Goal: Transaction & Acquisition: Purchase product/service

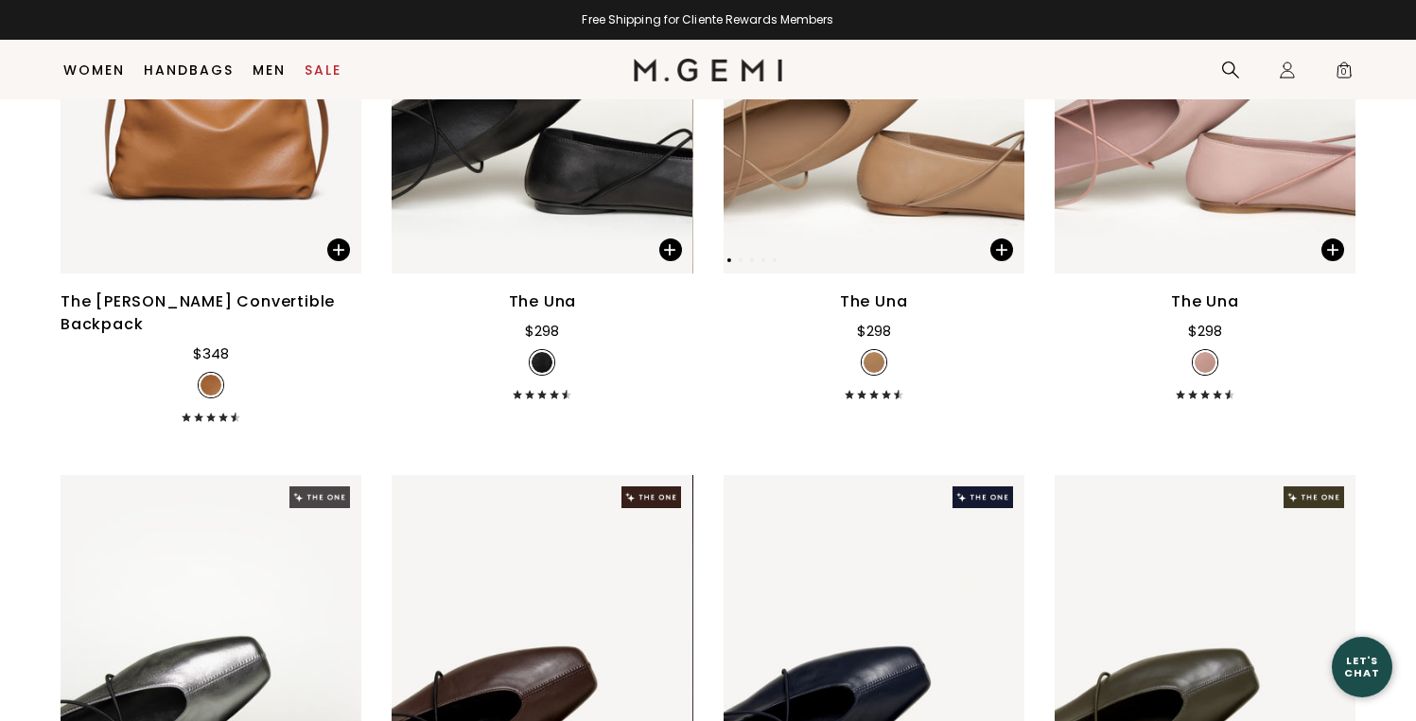
scroll to position [1042, 0]
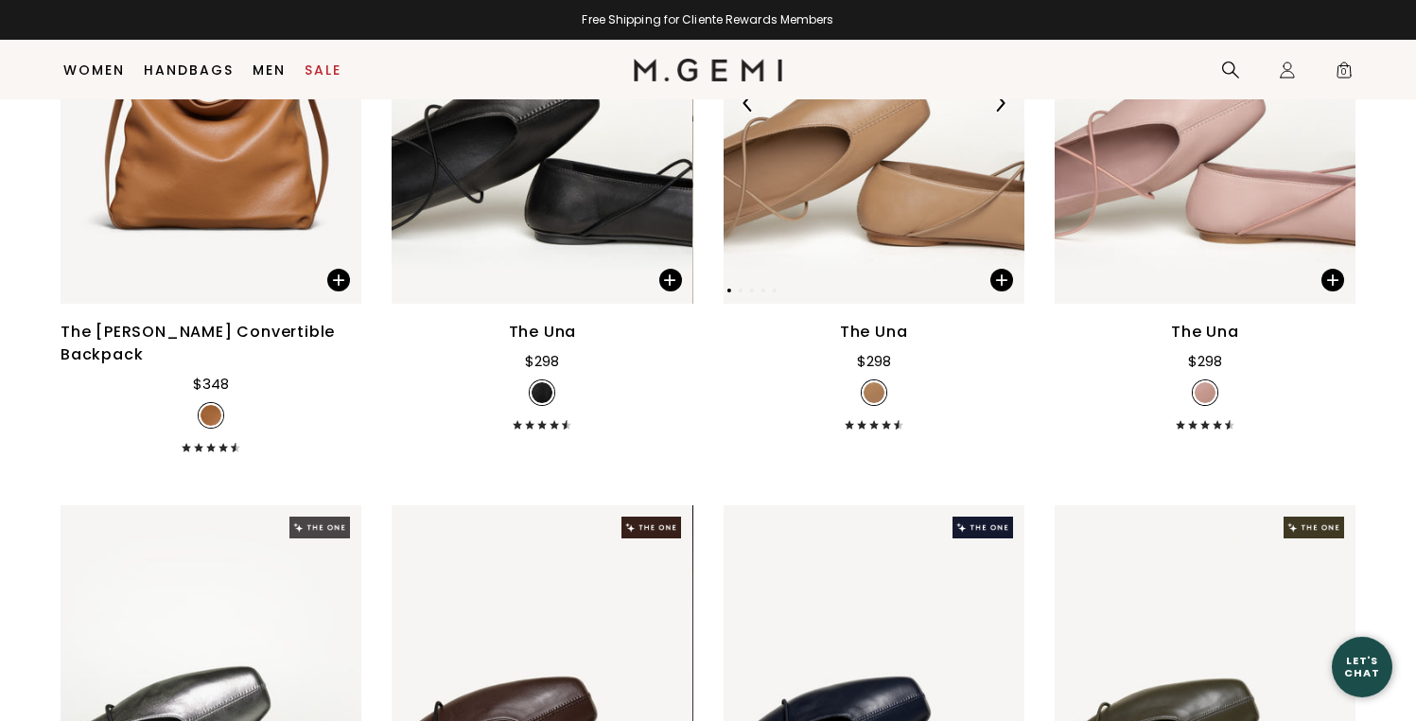
click at [926, 228] on img at bounding box center [874, 103] width 301 height 401
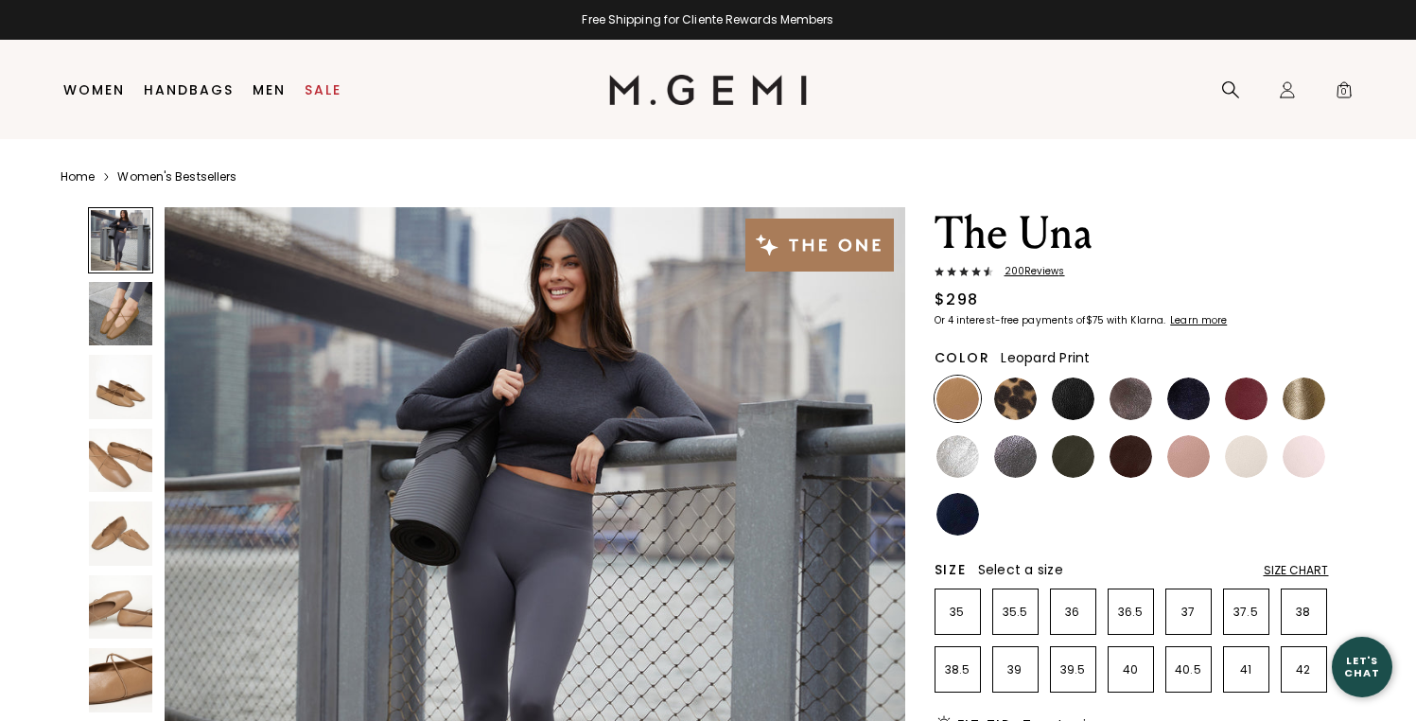
click at [1023, 405] on img at bounding box center [1015, 398] width 43 height 43
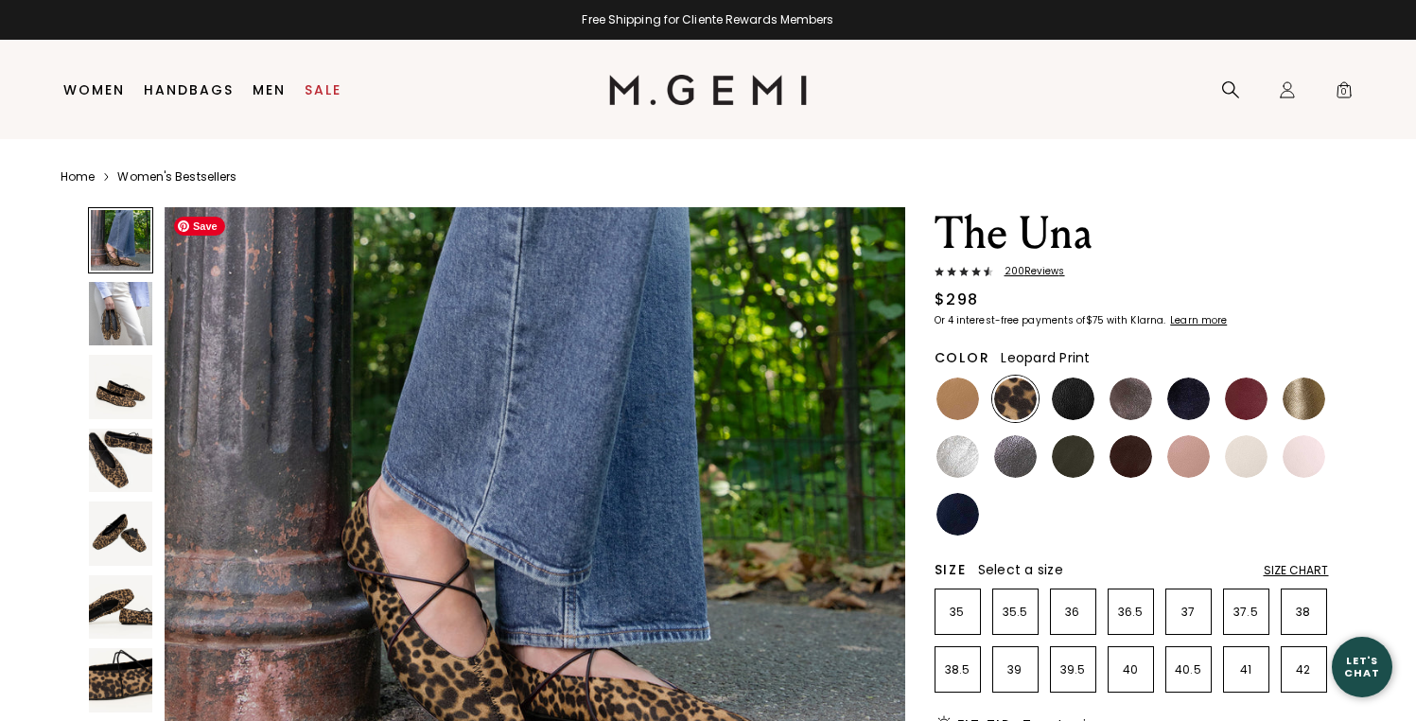
scroll to position [148, 0]
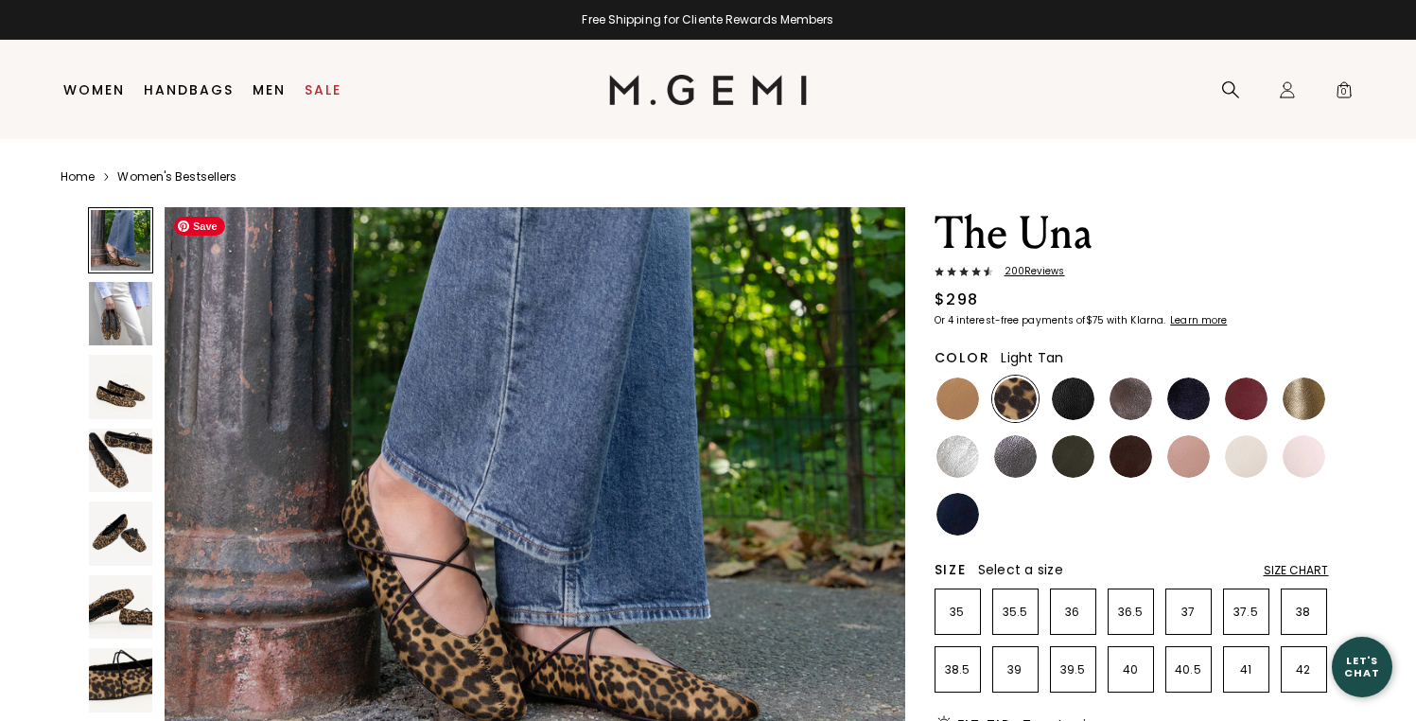
click at [961, 404] on img at bounding box center [958, 398] width 43 height 43
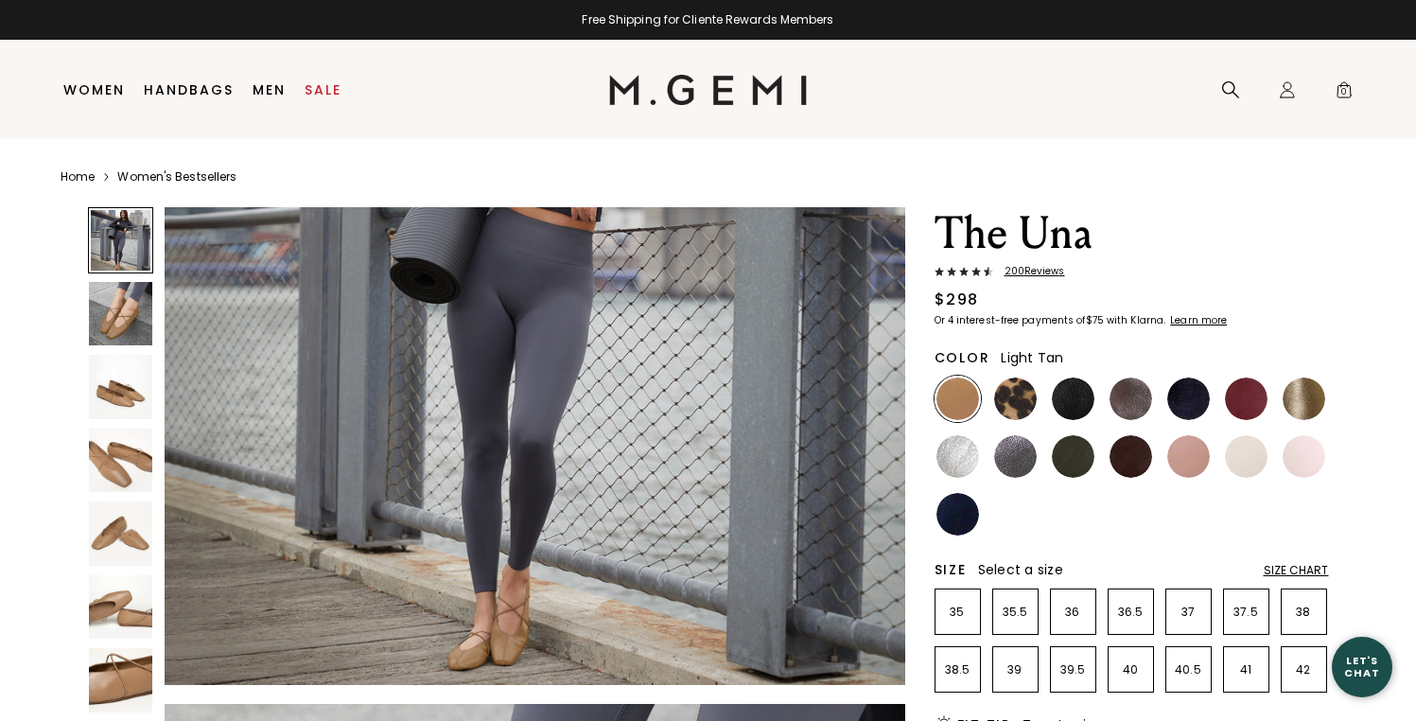
scroll to position [352, 0]
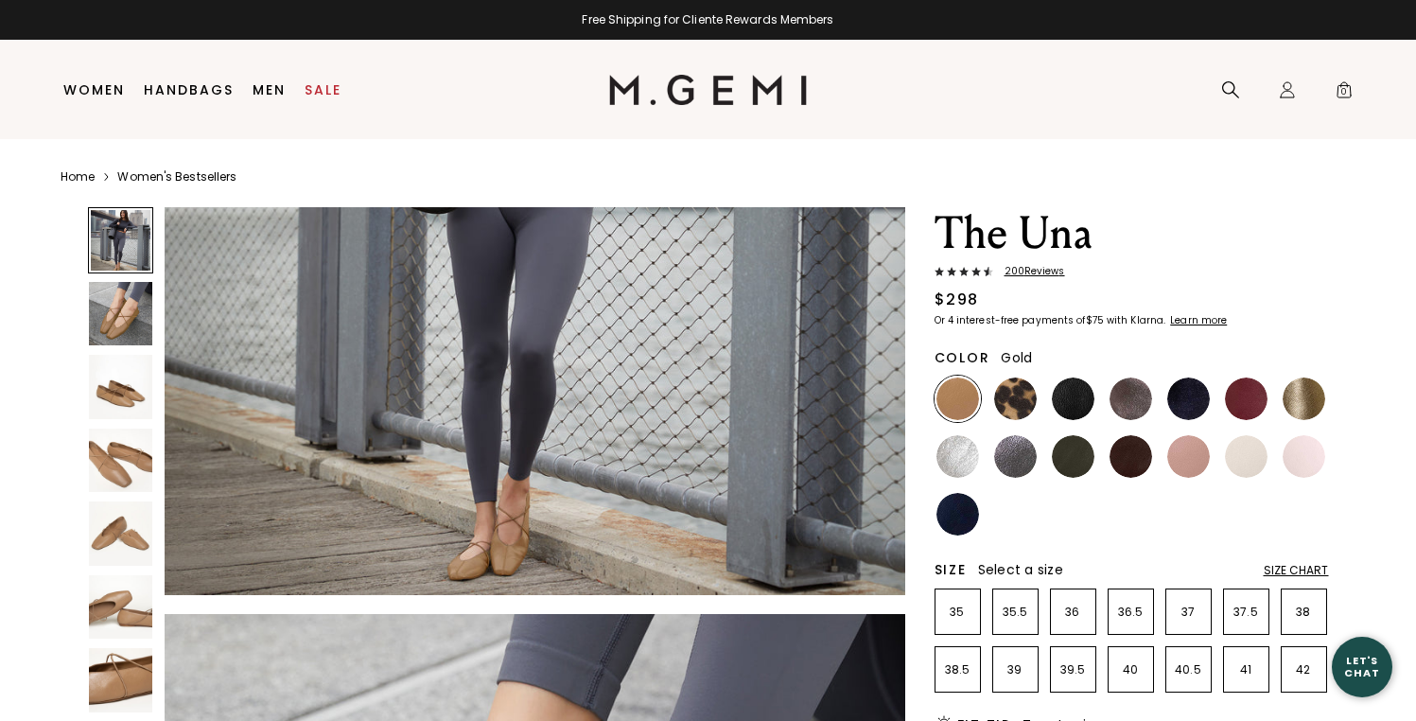
click at [1304, 397] on img at bounding box center [1304, 398] width 43 height 43
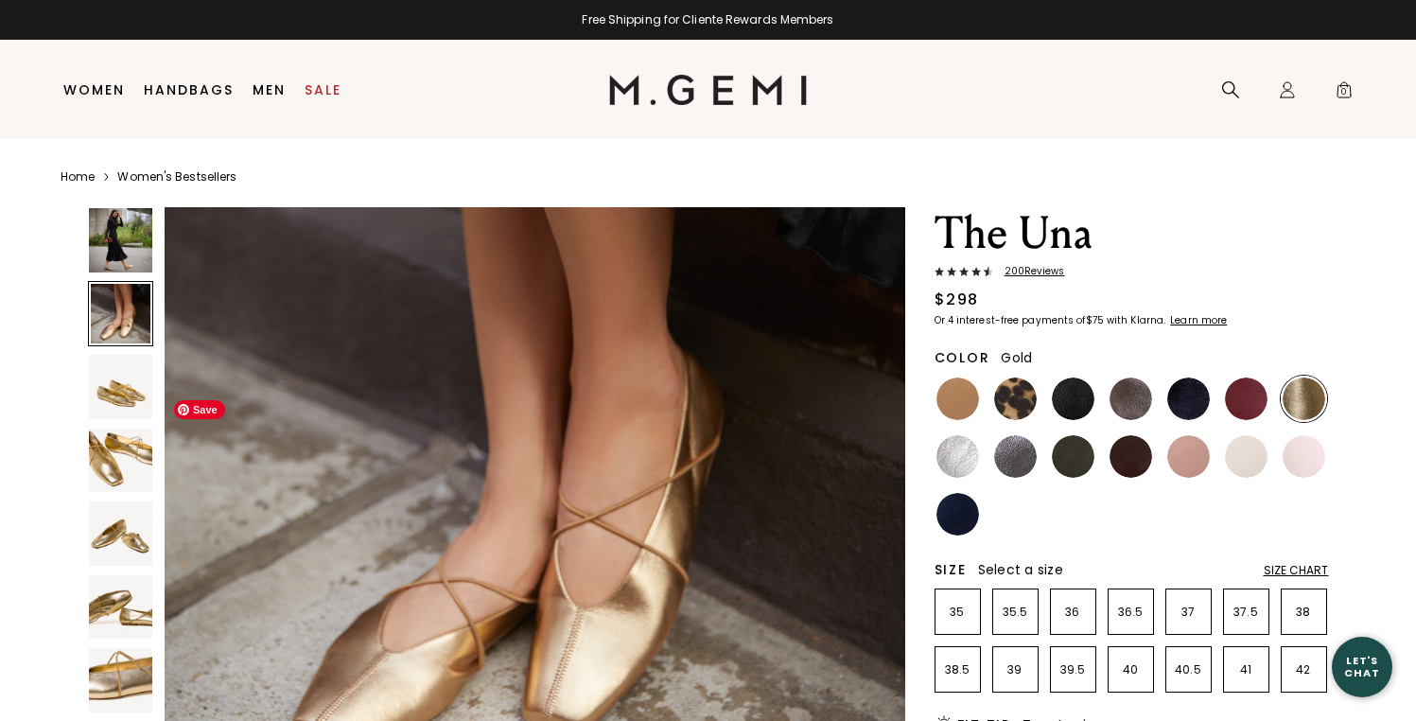
scroll to position [889, 0]
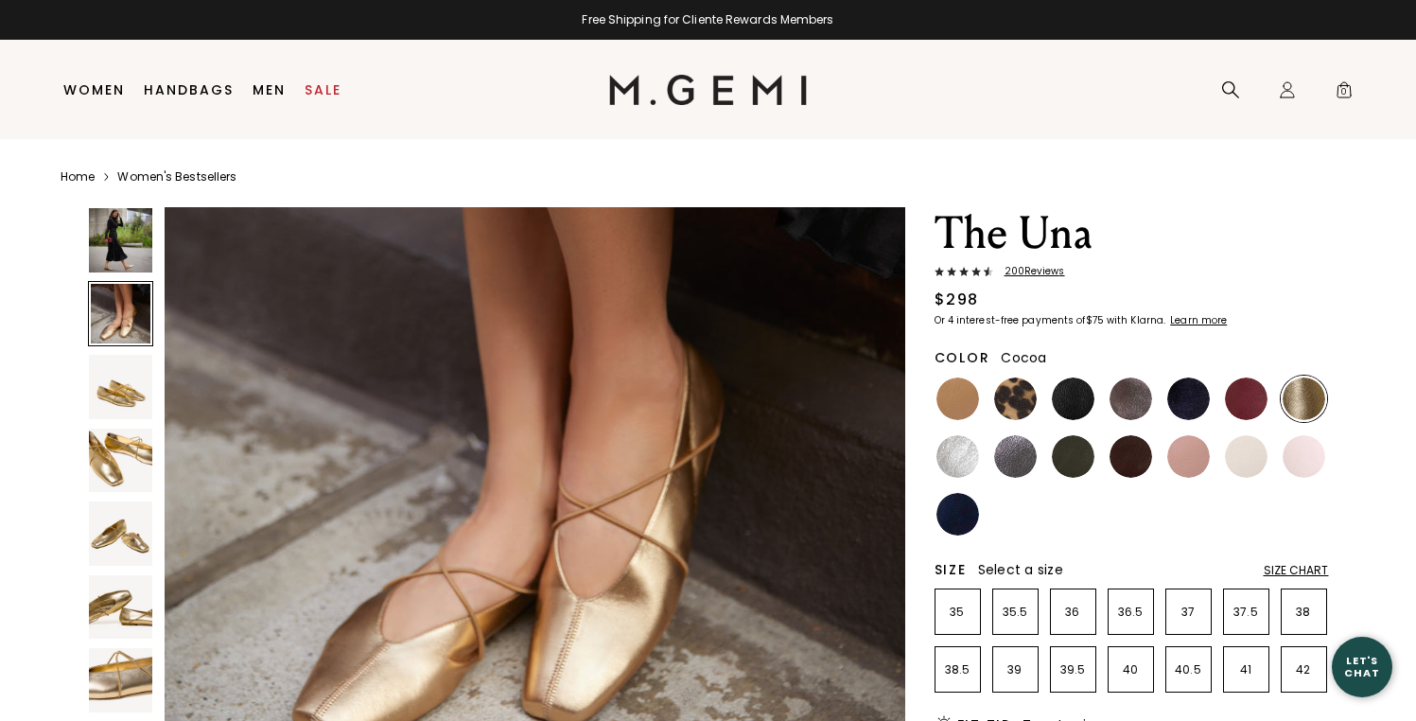
click at [1143, 393] on img at bounding box center [1131, 398] width 43 height 43
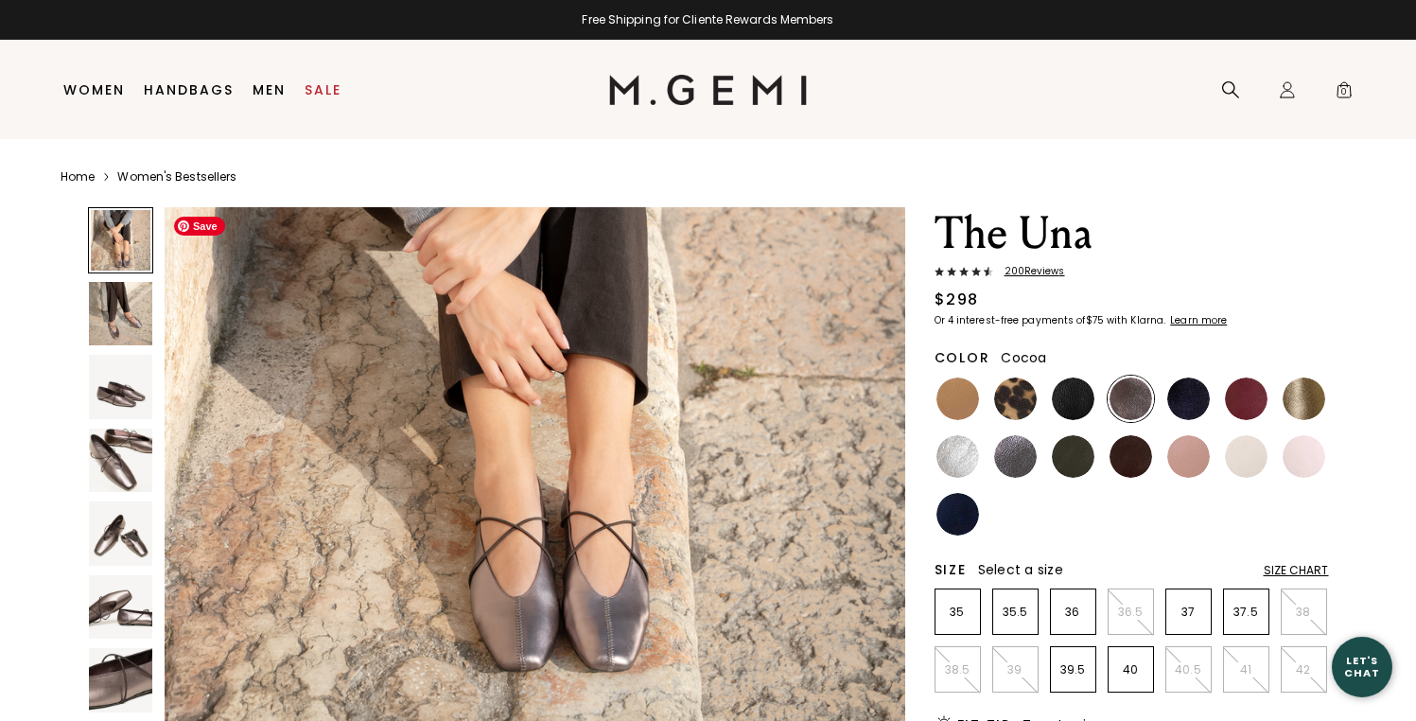
scroll to position [377, 0]
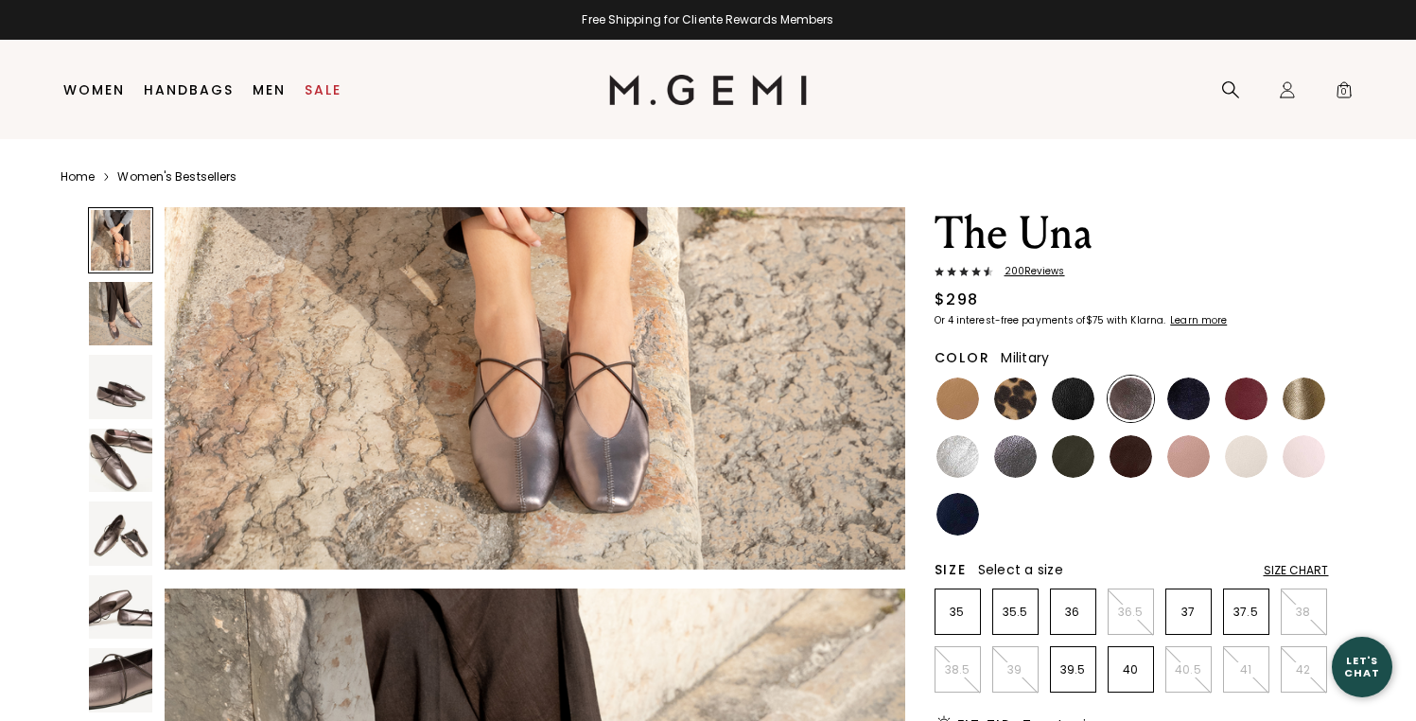
click at [1082, 459] on img at bounding box center [1073, 456] width 43 height 43
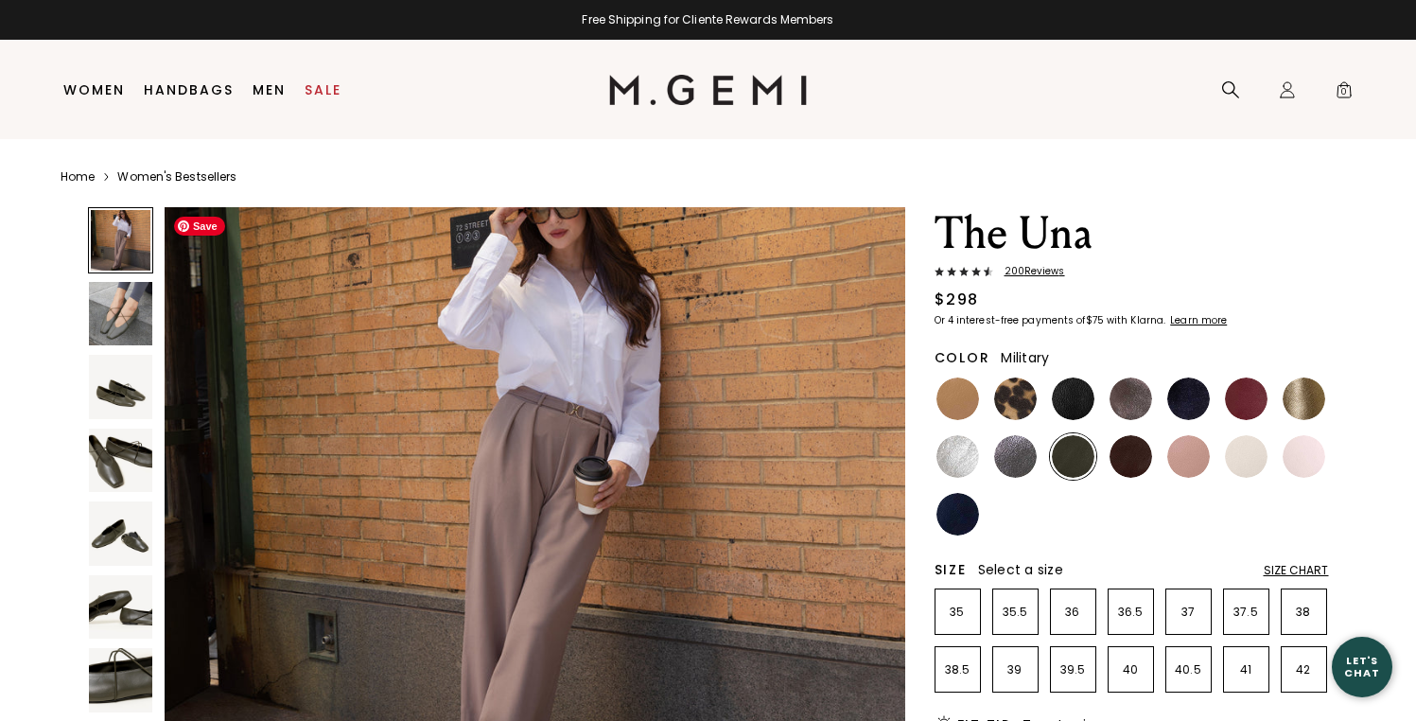
scroll to position [342, 0]
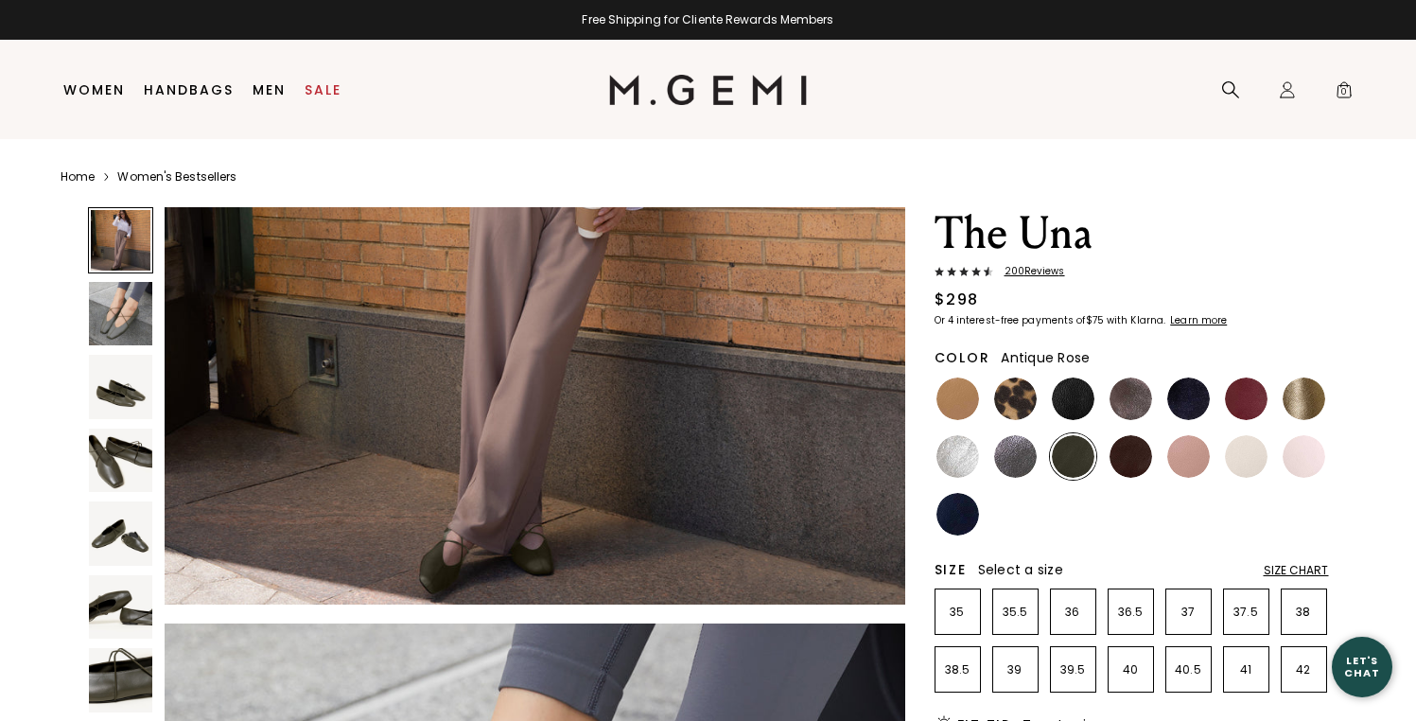
click at [1199, 454] on img at bounding box center [1188, 456] width 43 height 43
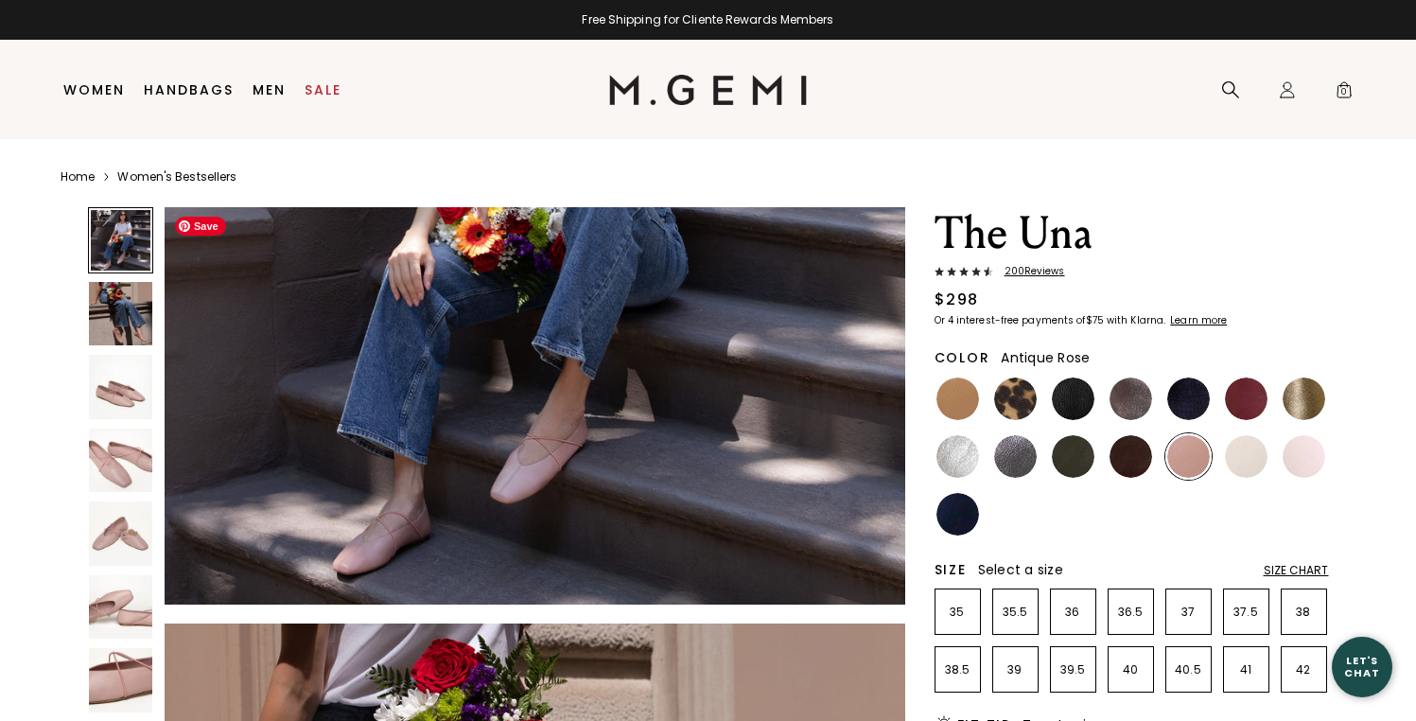
scroll to position [356, 0]
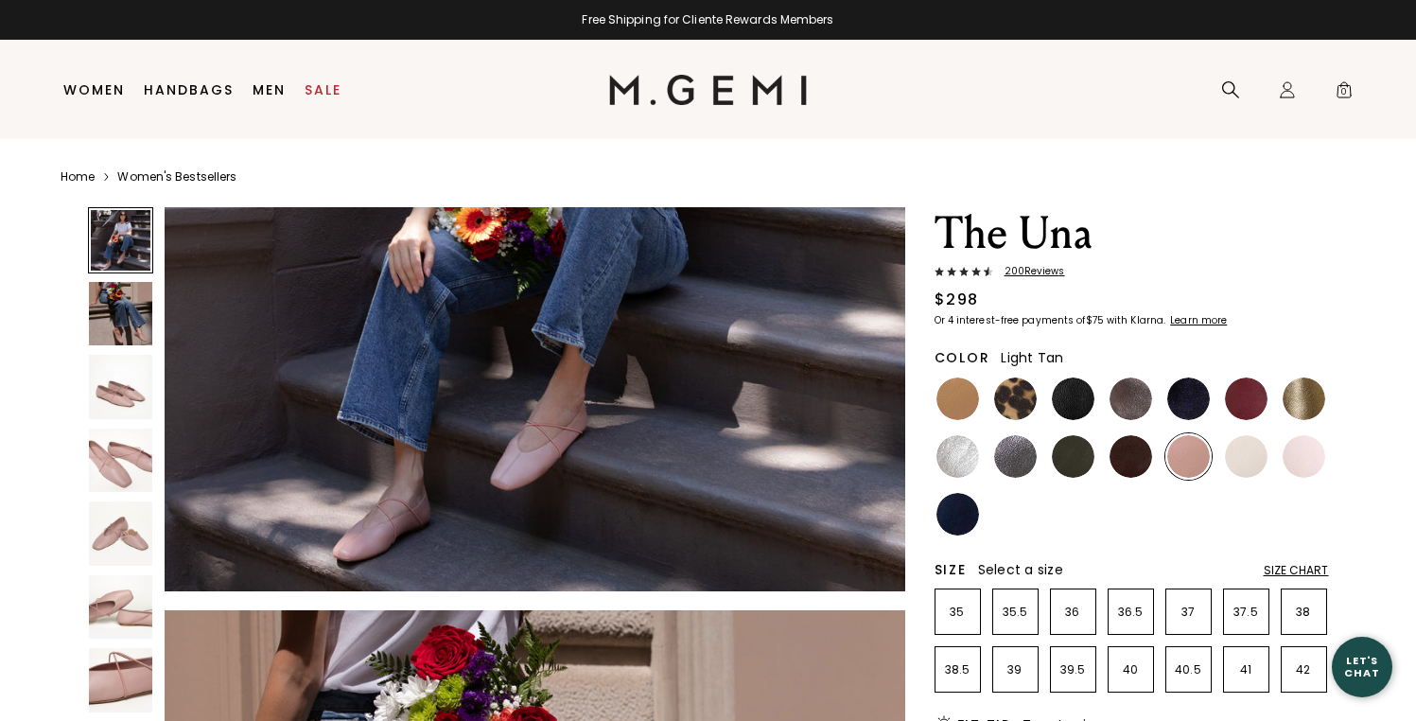
click at [964, 411] on img at bounding box center [958, 398] width 43 height 43
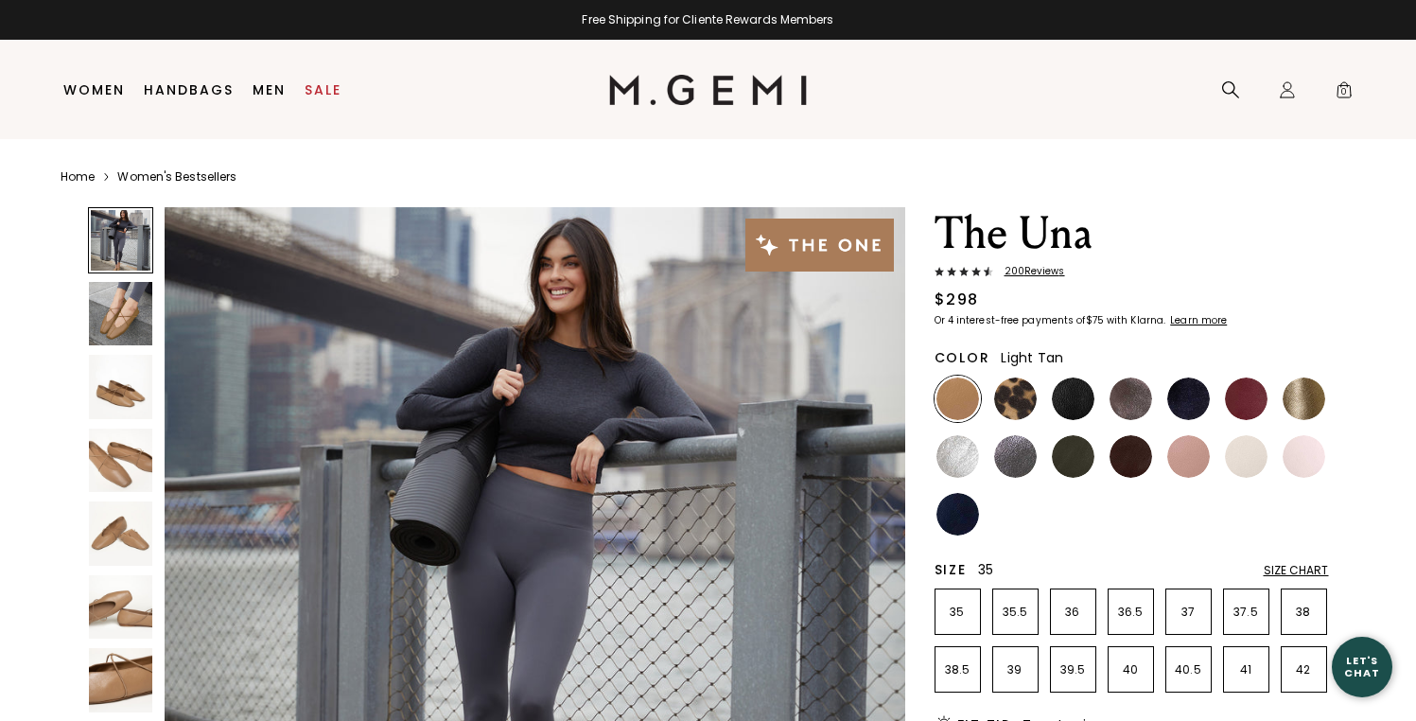
click at [956, 620] on li "35" at bounding box center [958, 611] width 46 height 46
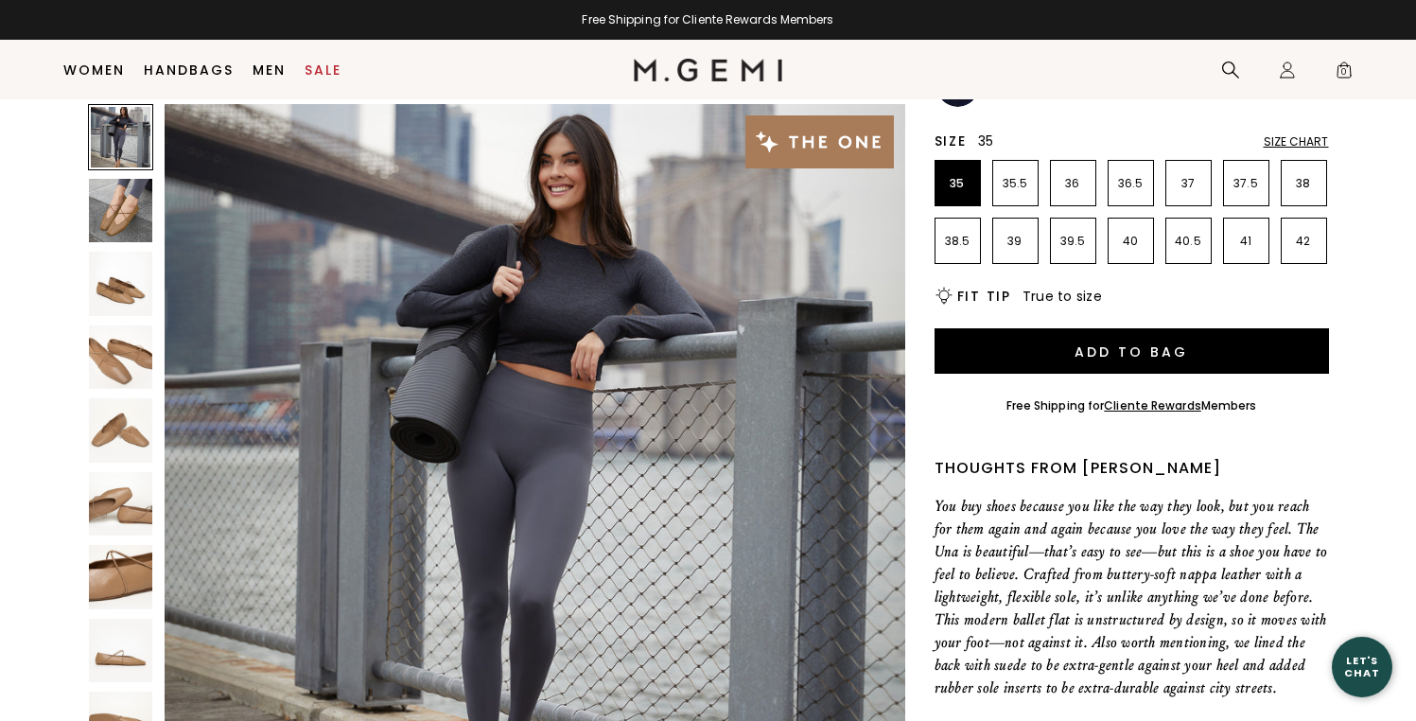
scroll to position [393, 0]
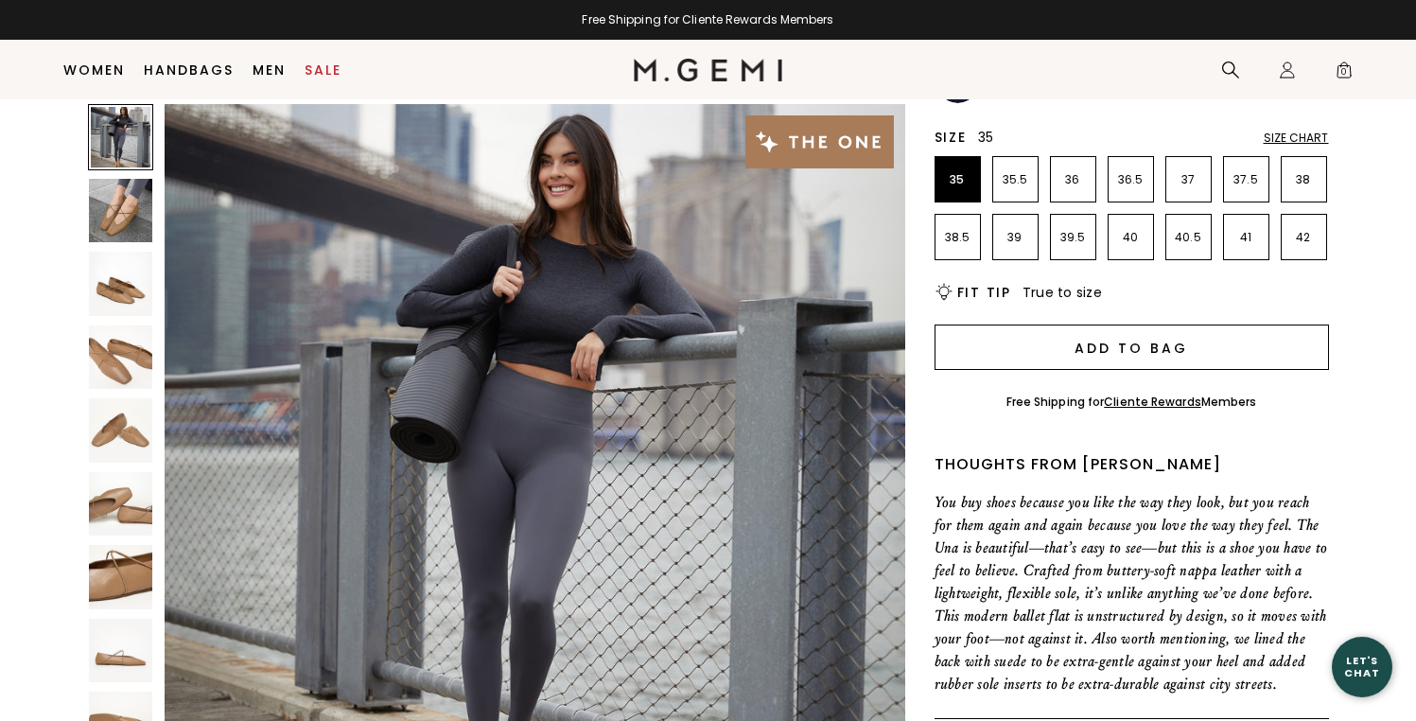
click at [1291, 351] on button "Add to Bag" at bounding box center [1132, 346] width 394 height 45
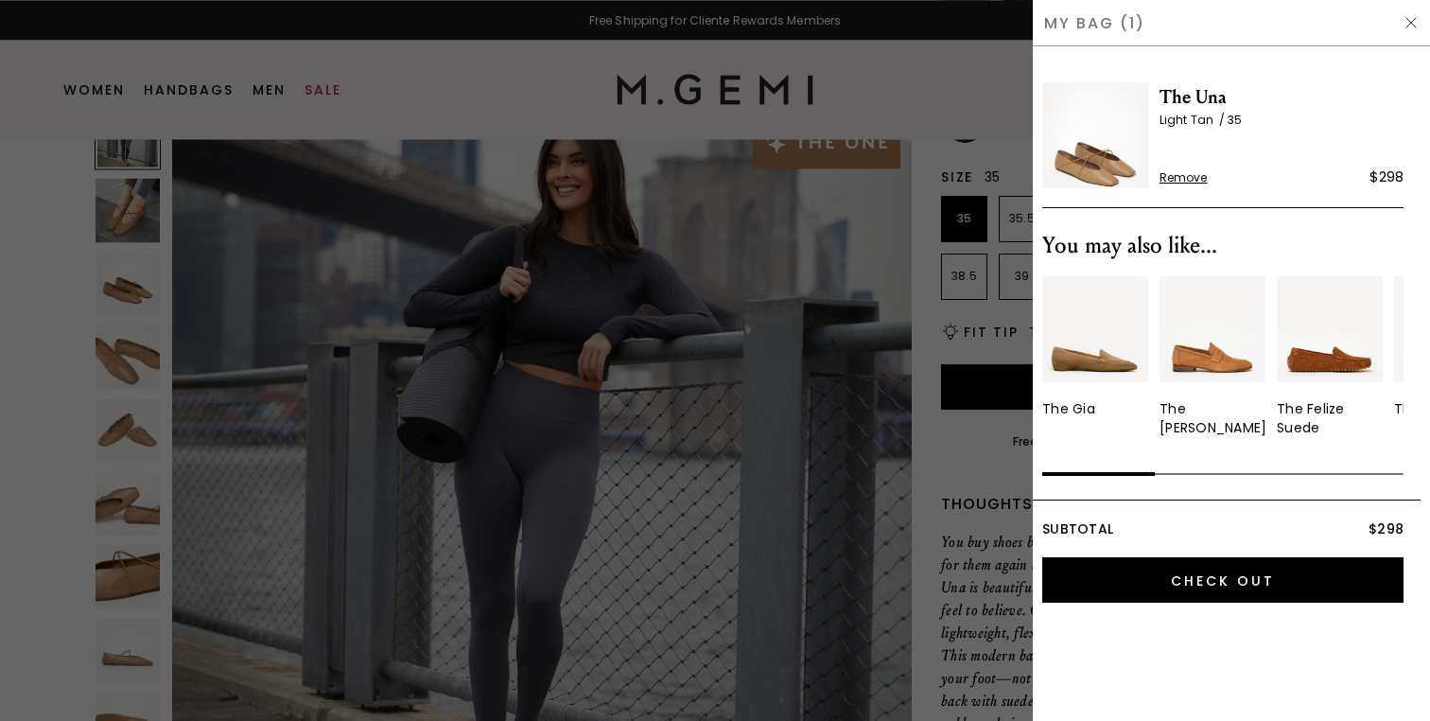
scroll to position [0, 0]
click at [119, 83] on div at bounding box center [715, 360] width 1430 height 721
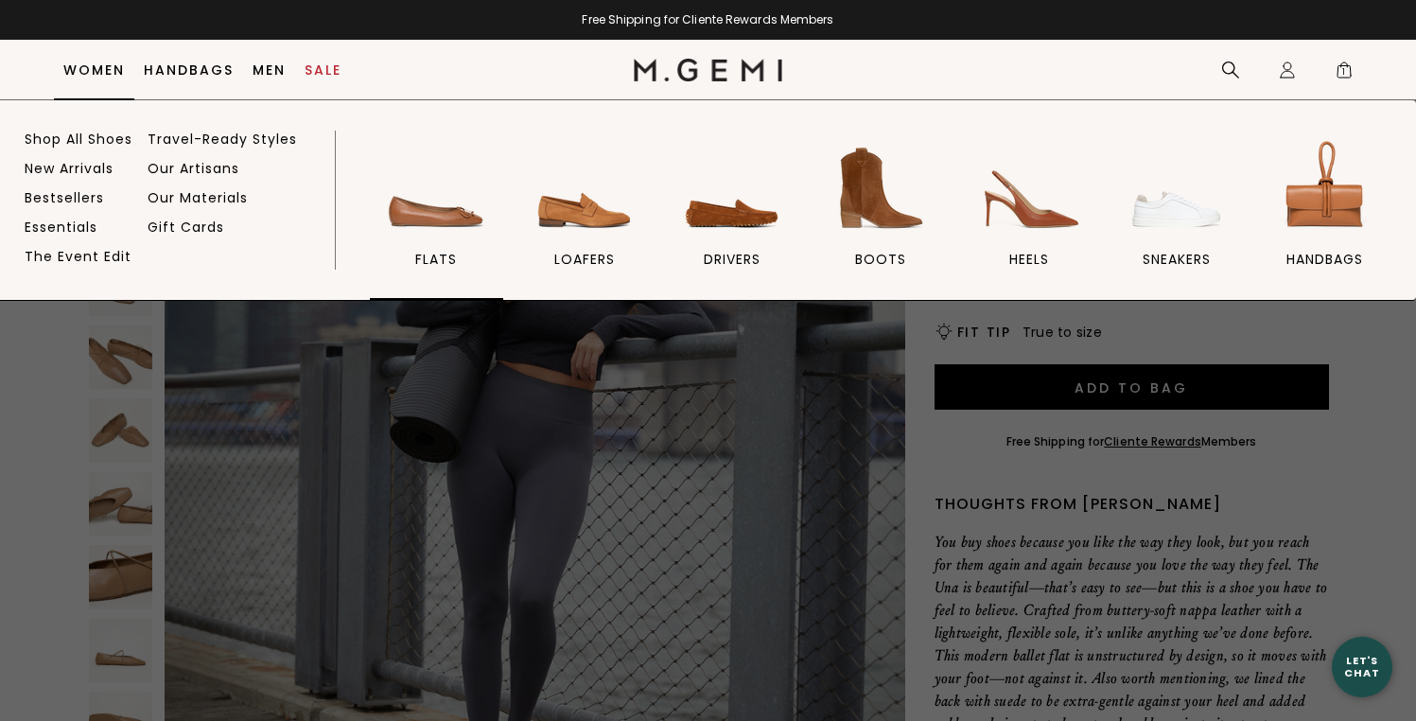
click at [402, 231] on img at bounding box center [436, 188] width 106 height 106
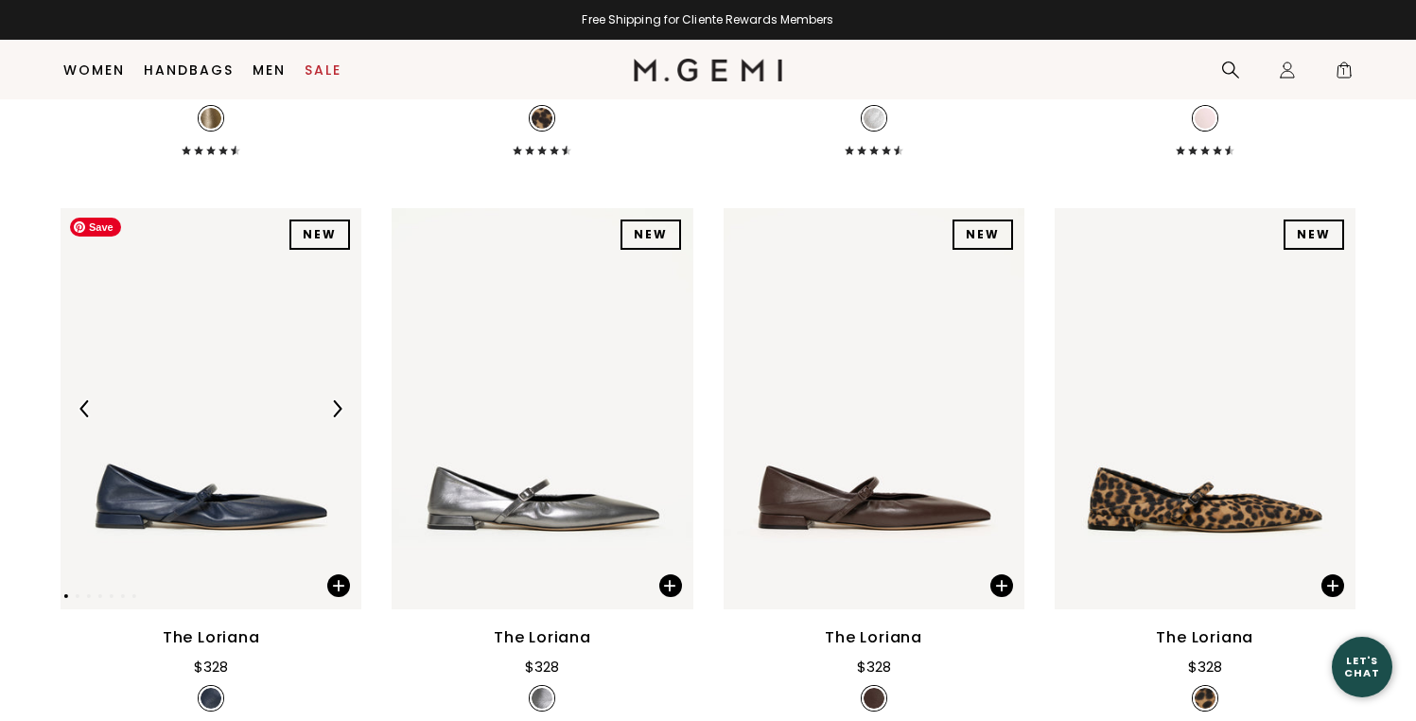
scroll to position [5967, 0]
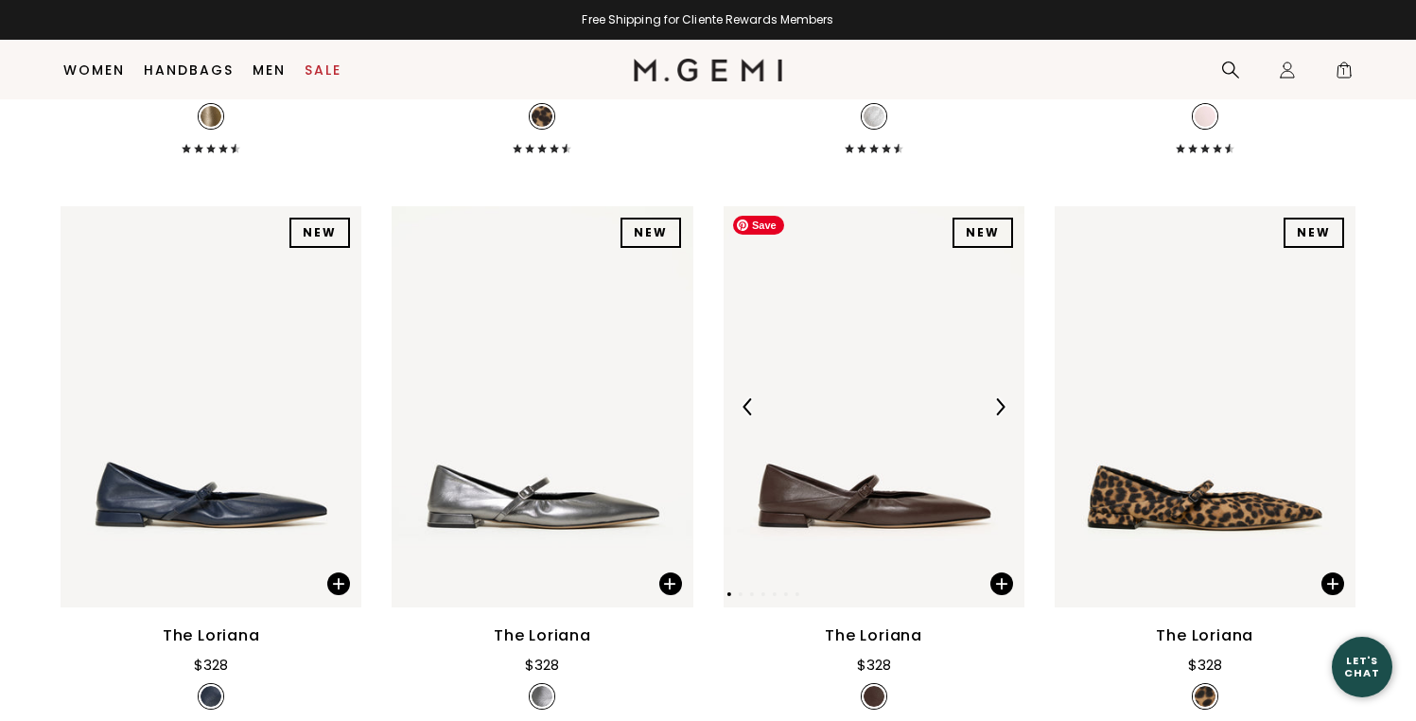
click at [910, 510] on img at bounding box center [874, 406] width 301 height 401
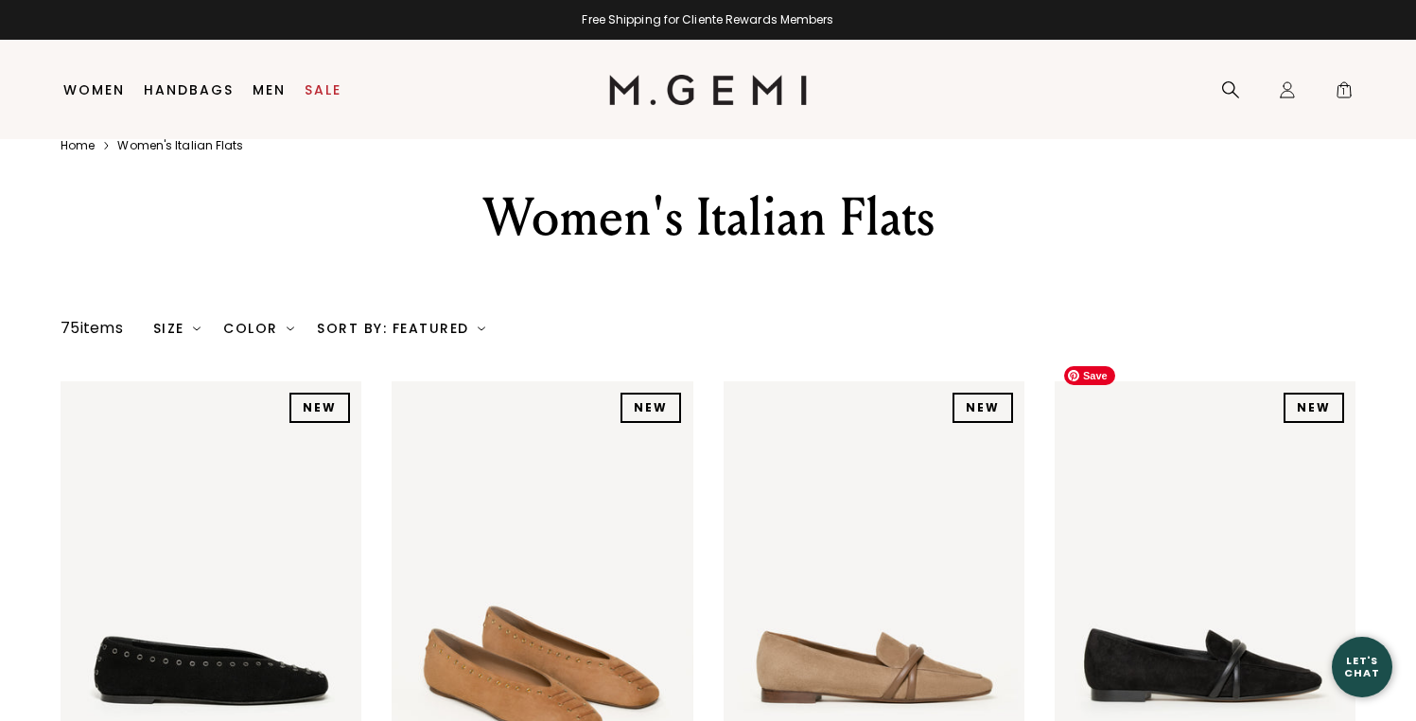
scroll to position [40, 0]
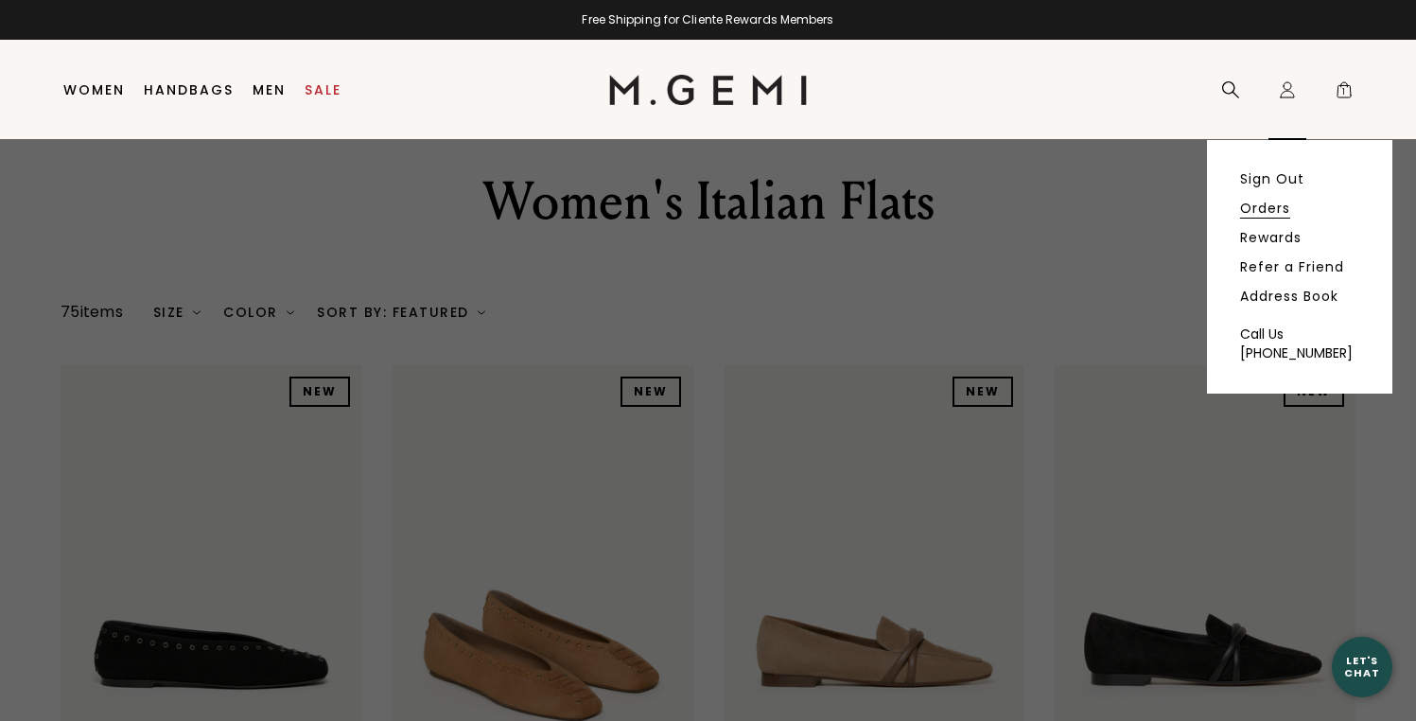
click at [1254, 212] on link "Orders" at bounding box center [1265, 208] width 50 height 17
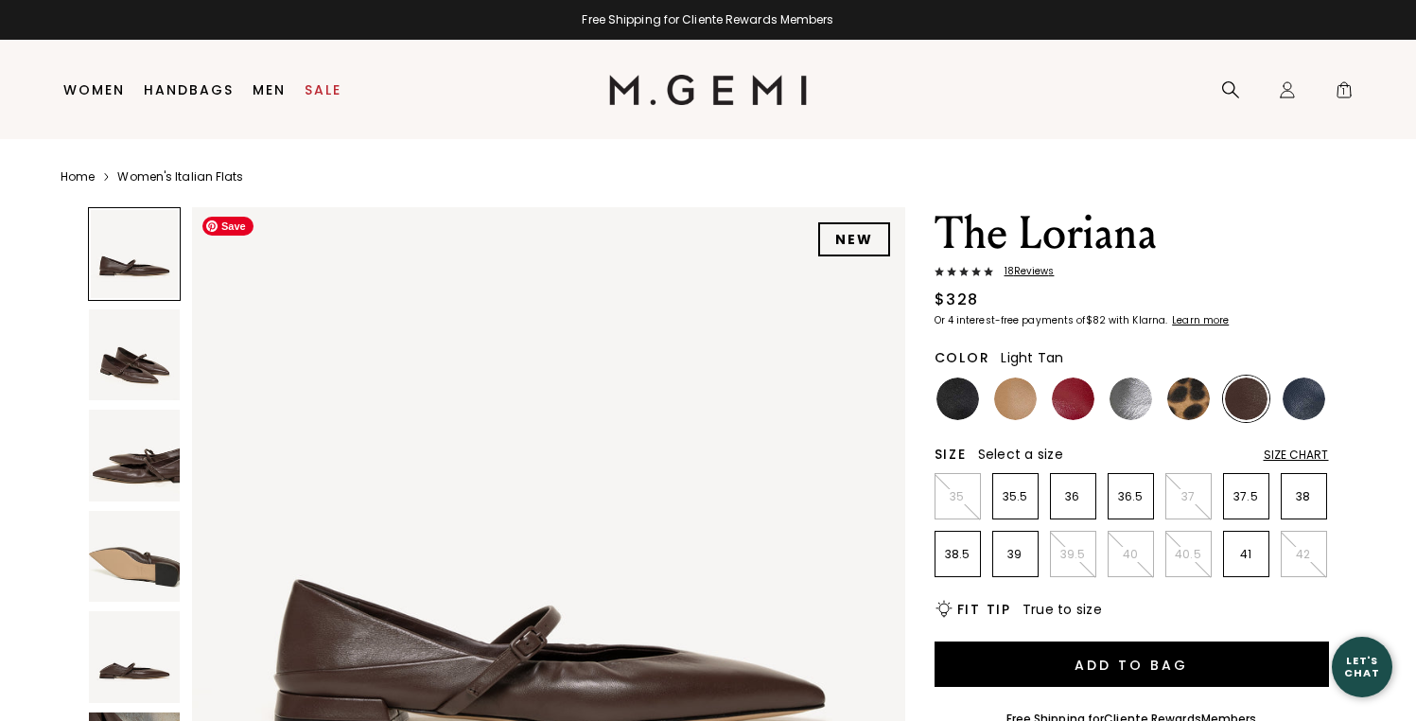
click at [1010, 412] on img at bounding box center [1015, 398] width 43 height 43
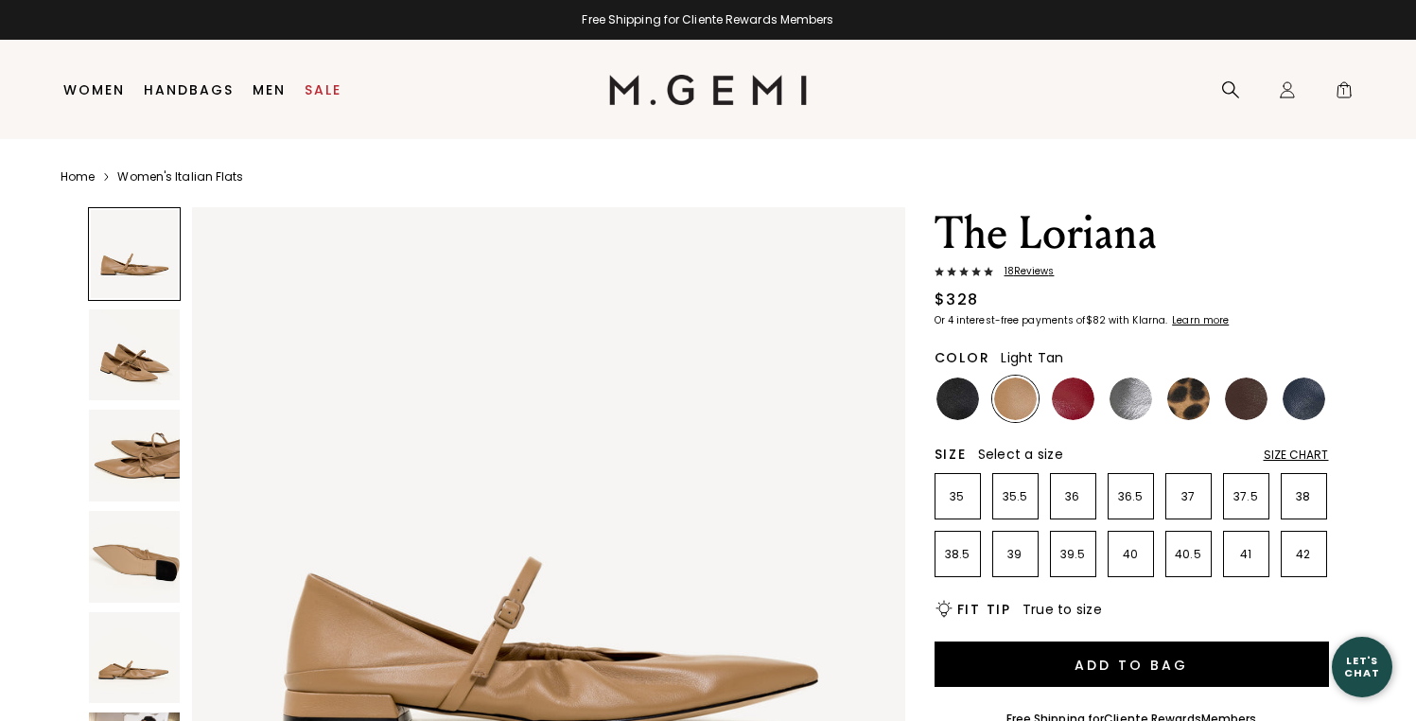
click at [141, 445] on img at bounding box center [135, 456] width 92 height 92
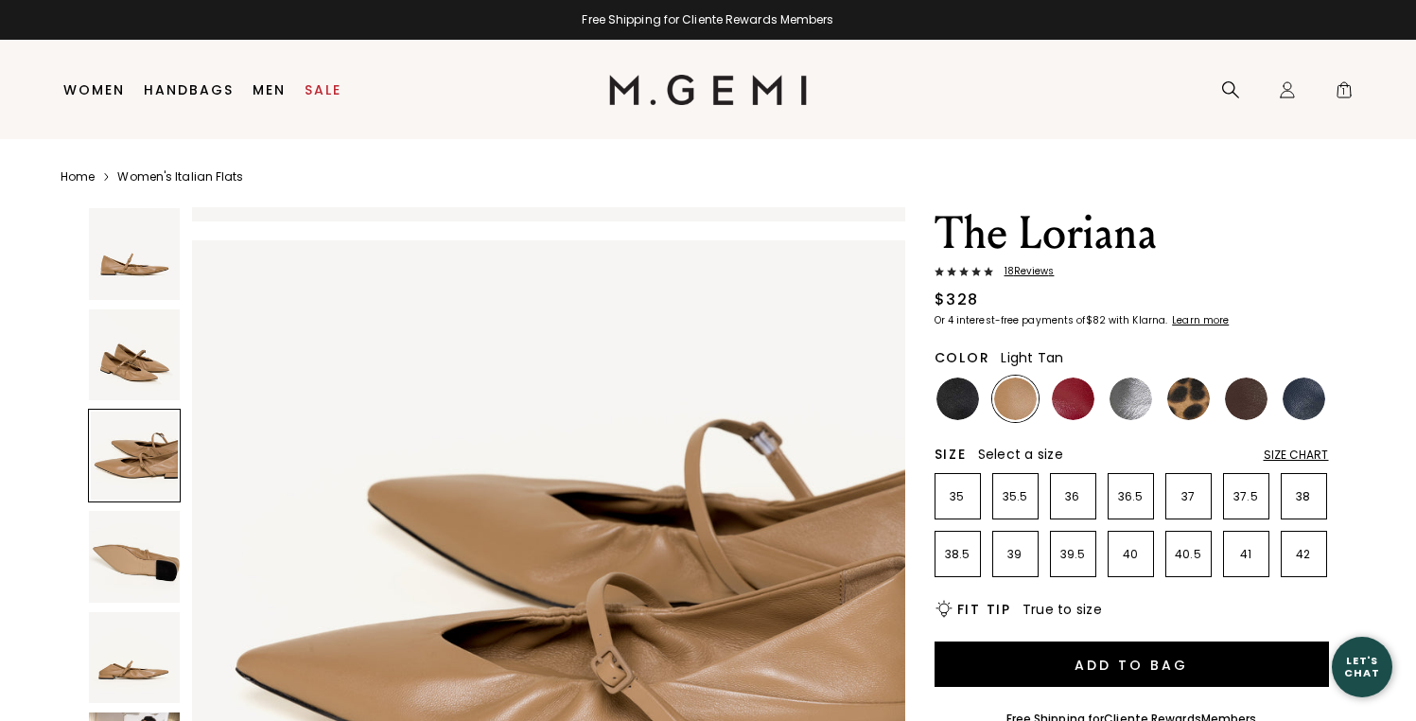
scroll to position [1435, 0]
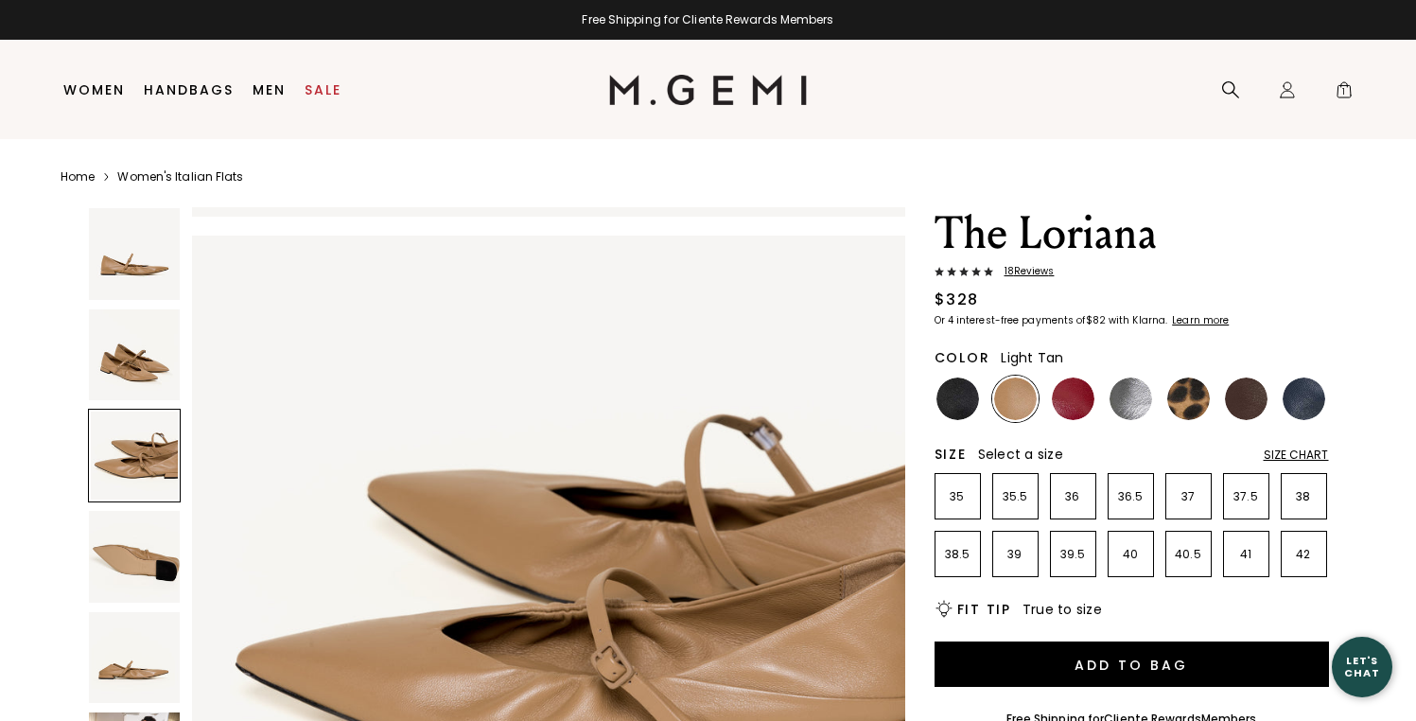
click at [109, 363] on img at bounding box center [135, 355] width 92 height 92
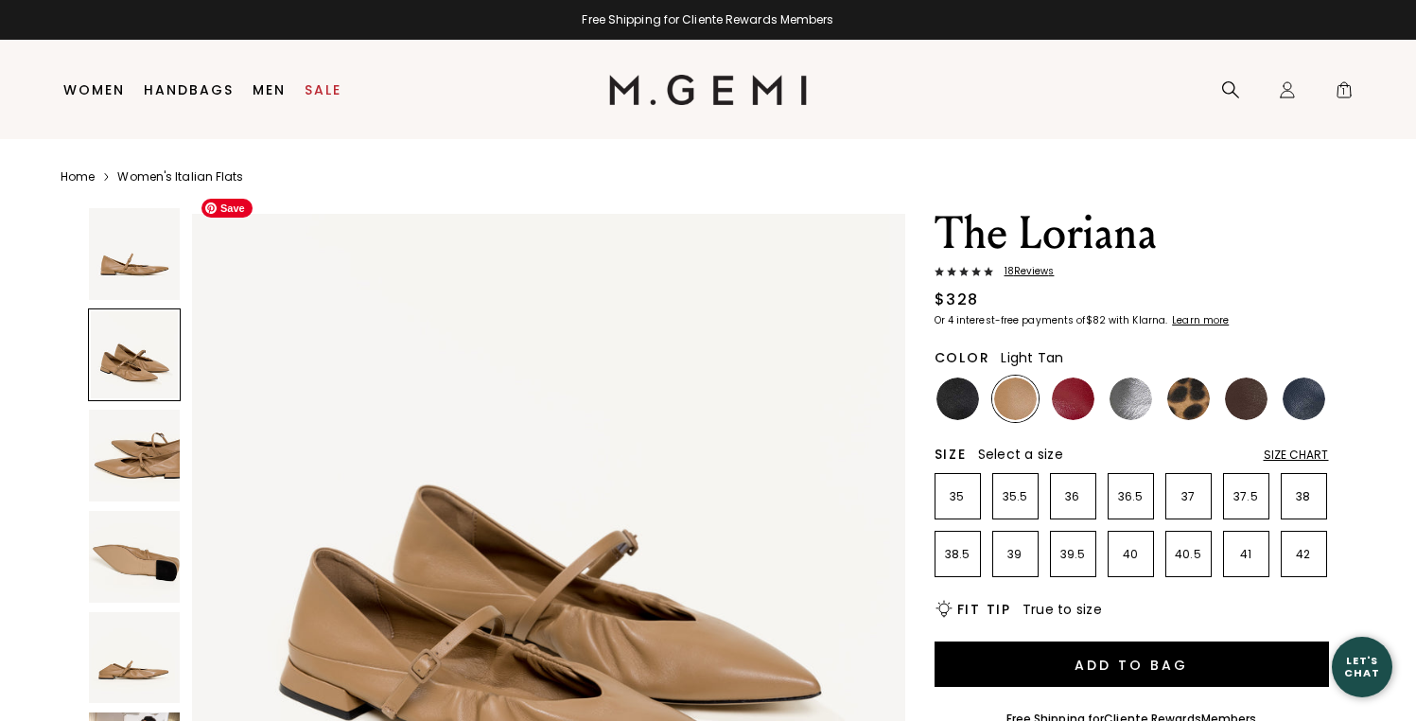
scroll to position [717, 0]
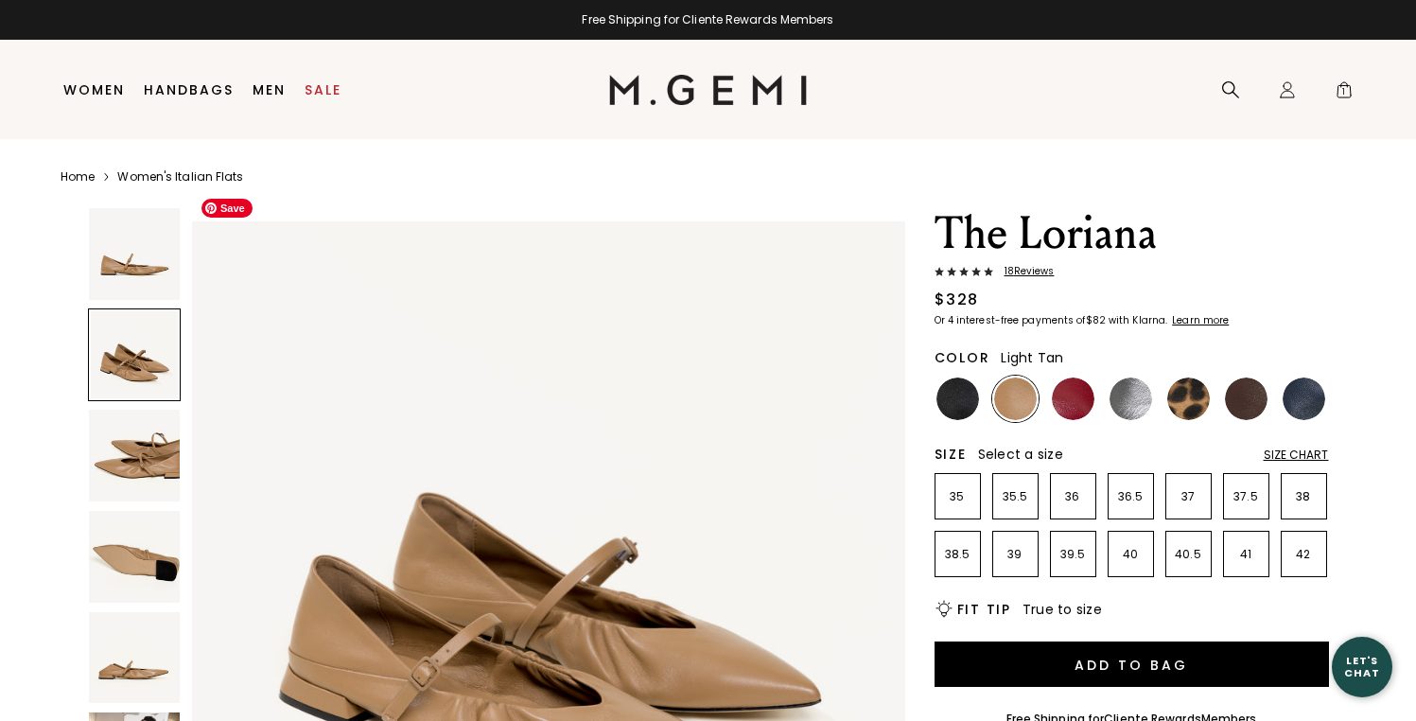
click at [131, 660] on img at bounding box center [135, 658] width 92 height 92
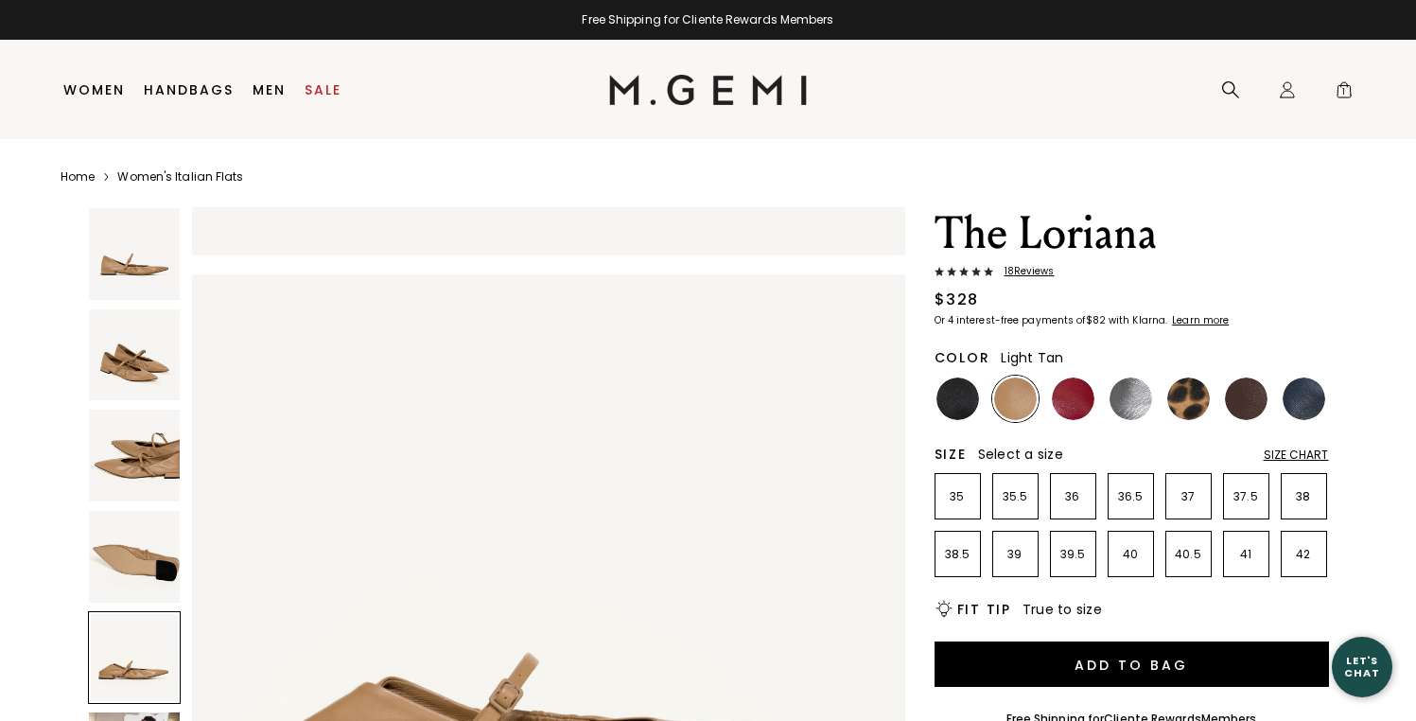
scroll to position [2870, 0]
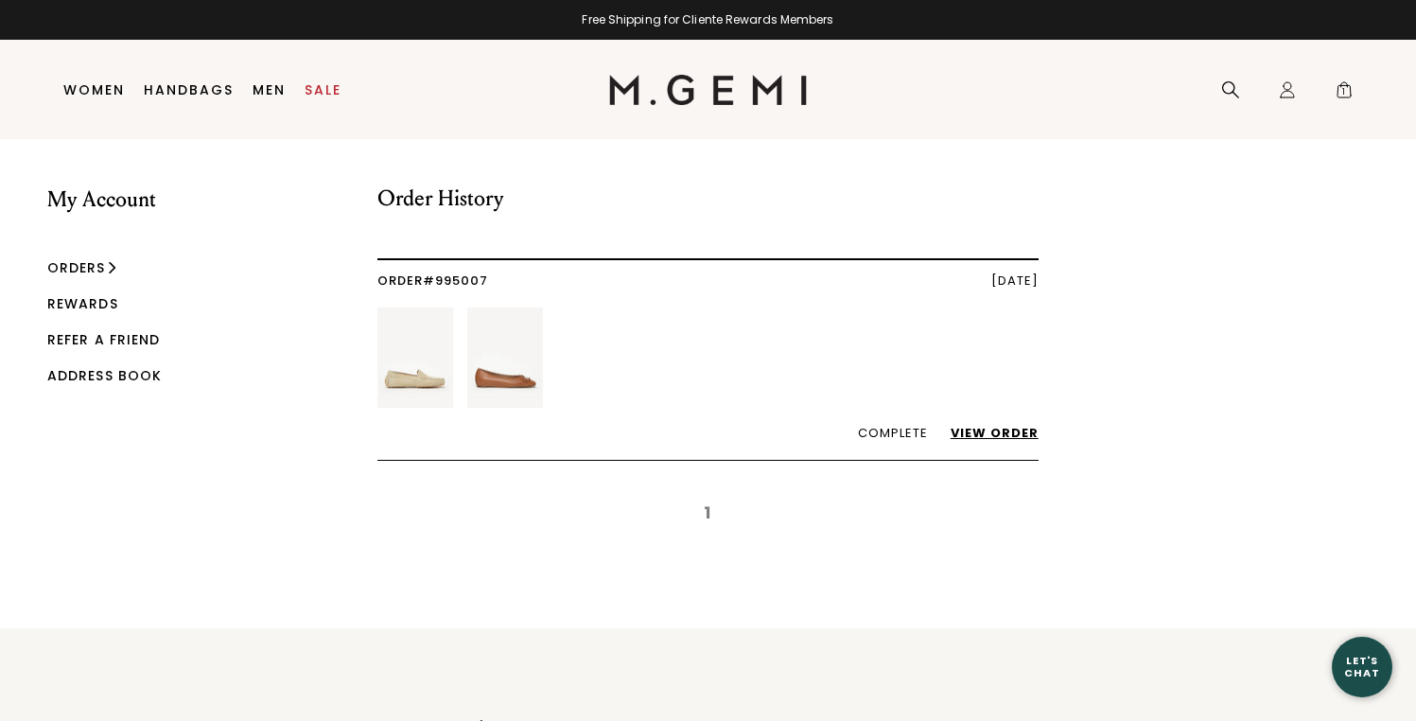
click at [980, 434] on link "View Order" at bounding box center [985, 433] width 107 height 18
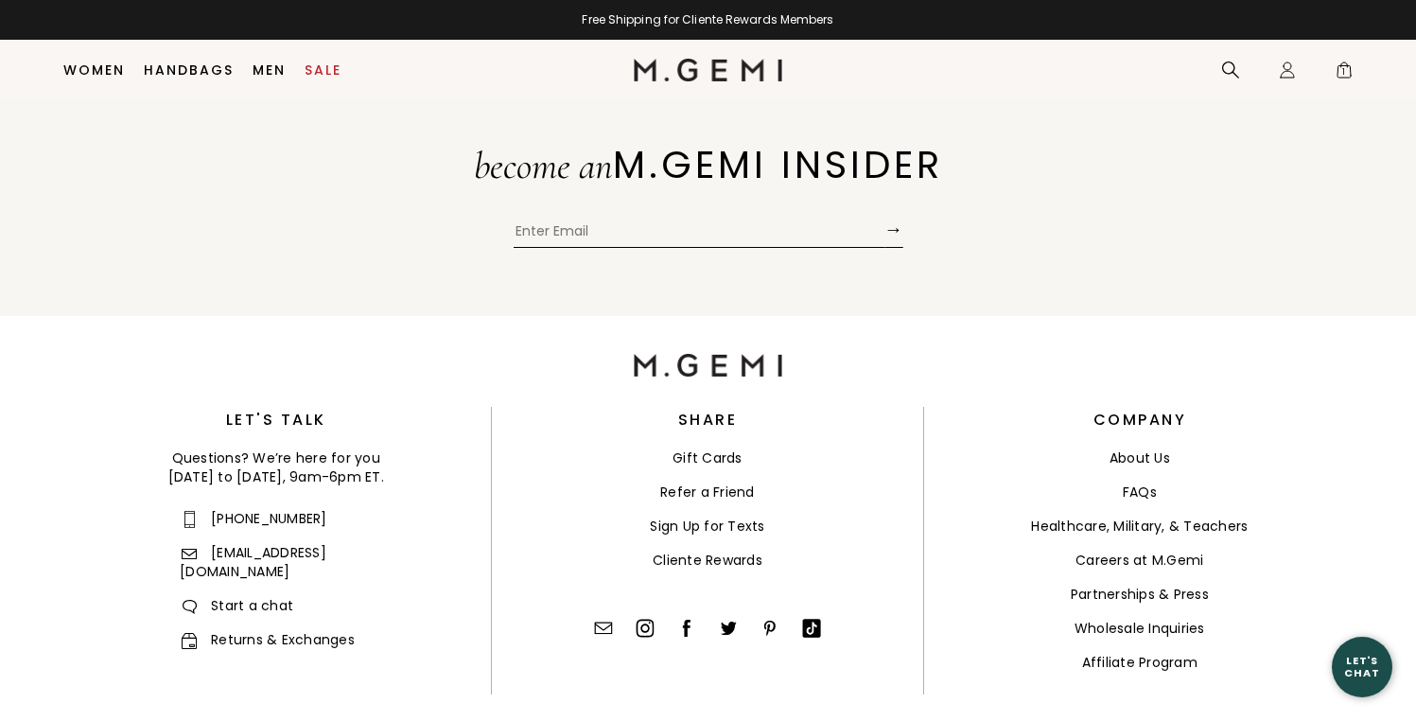
scroll to position [948, 0]
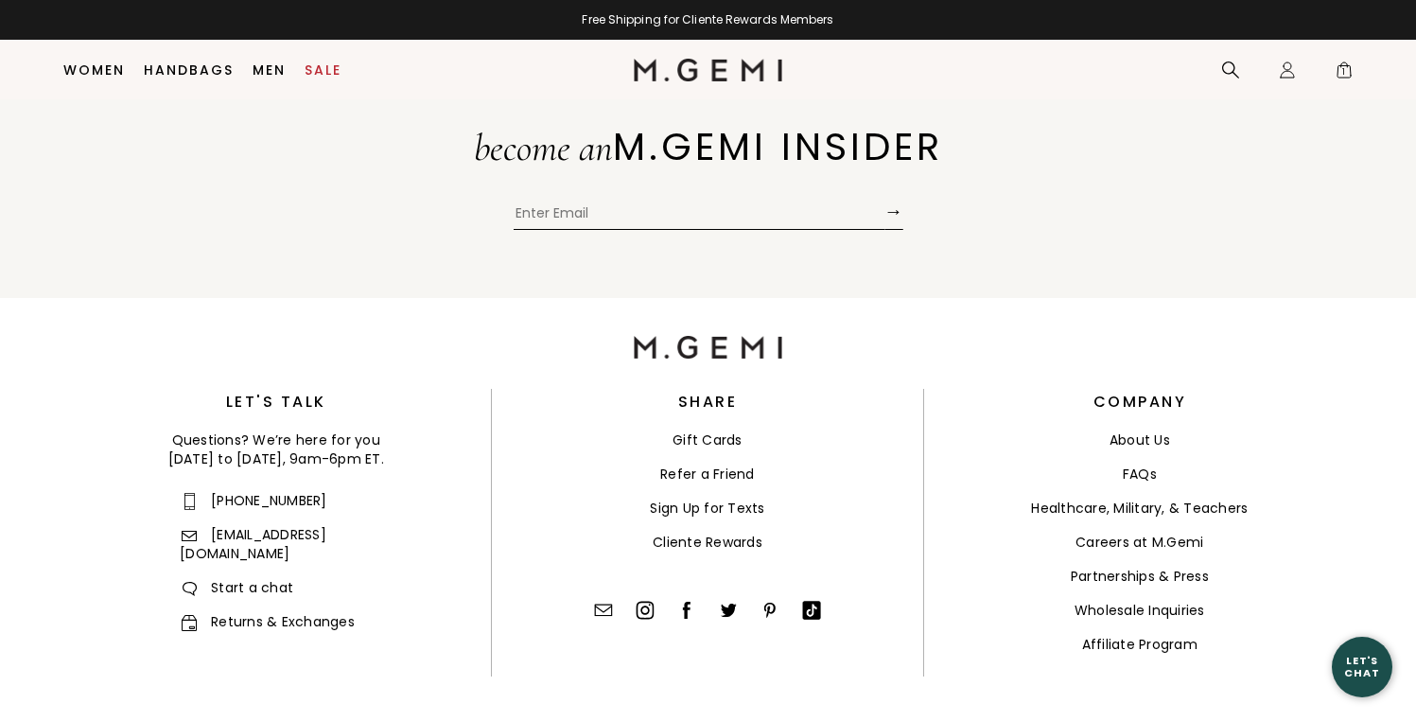
click at [266, 612] on link "Returns & Exchanges" at bounding box center [267, 621] width 175 height 19
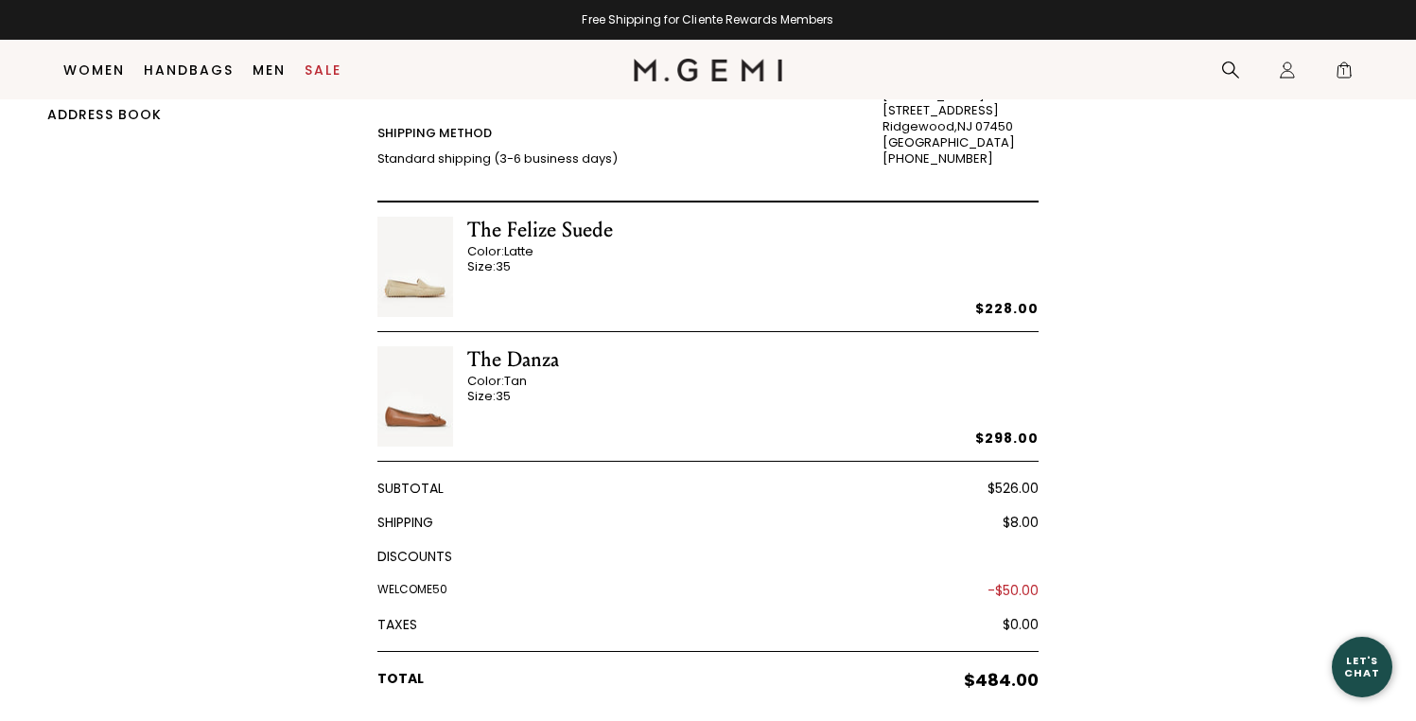
click at [482, 374] on div "Color: Tan" at bounding box center [513, 382] width 92 height 16
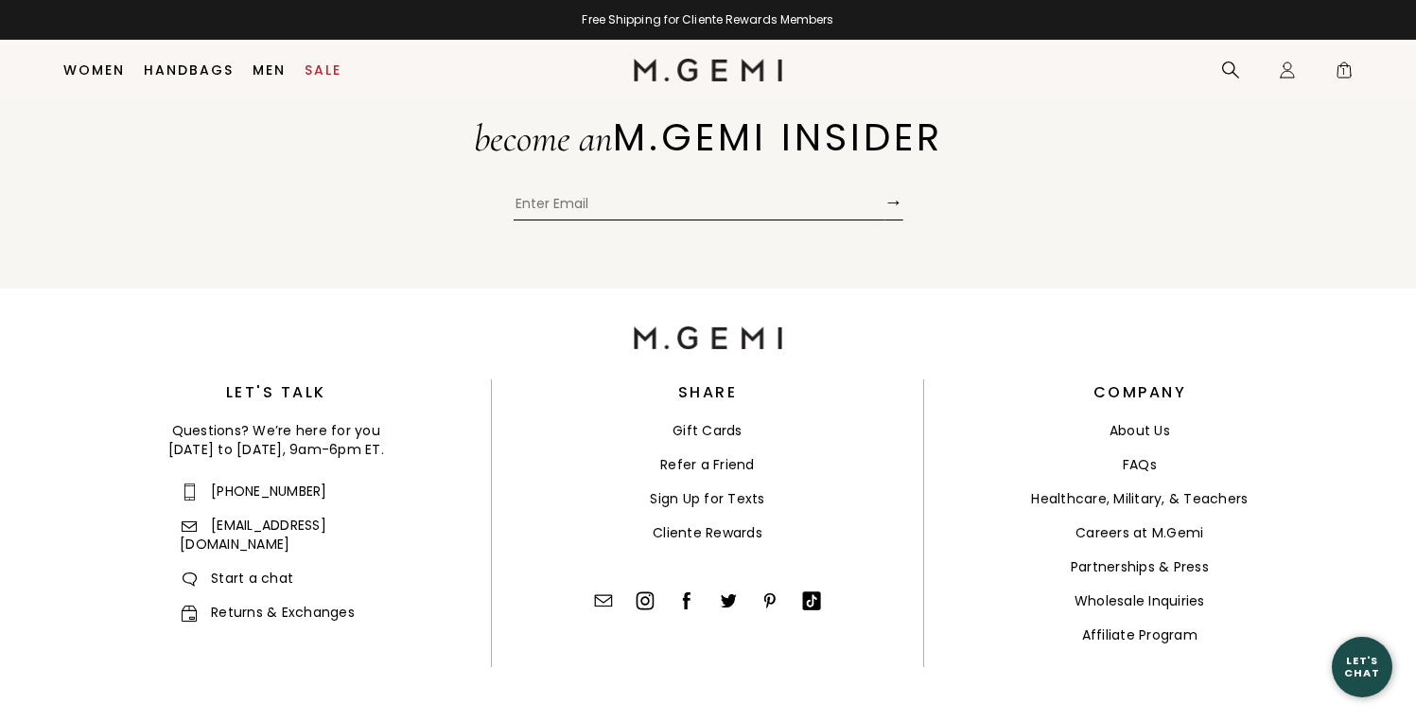
scroll to position [1040, 0]
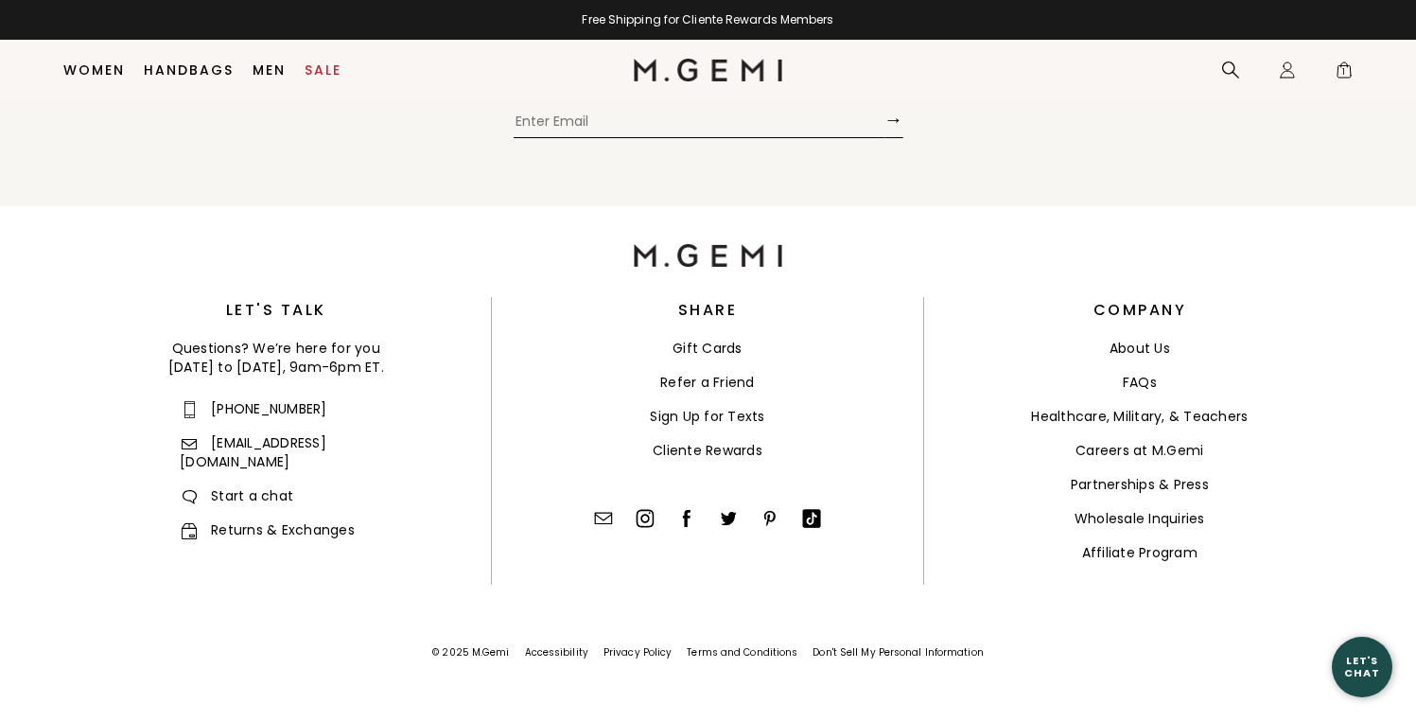
click at [299, 520] on link "Returns & Exchanges" at bounding box center [267, 529] width 175 height 19
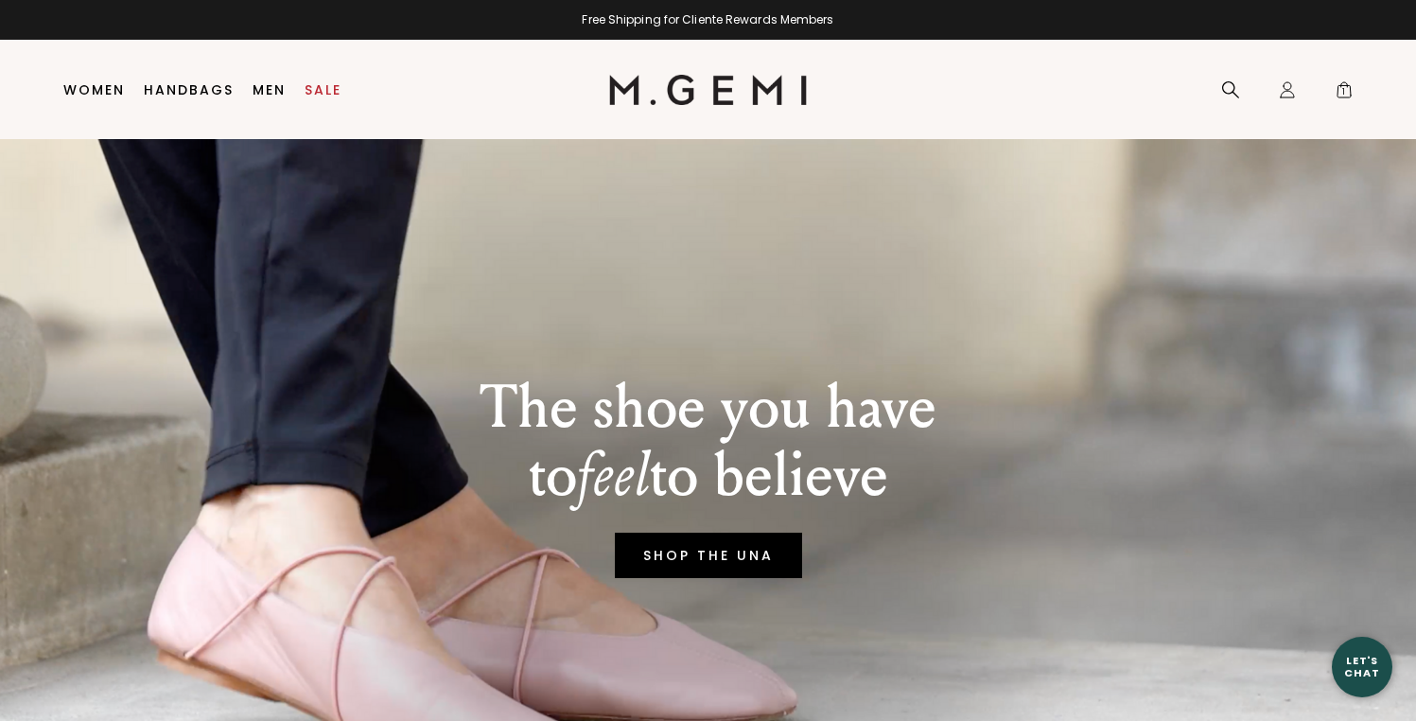
click at [663, 549] on link "SHOP THE UNA" at bounding box center [708, 555] width 187 height 45
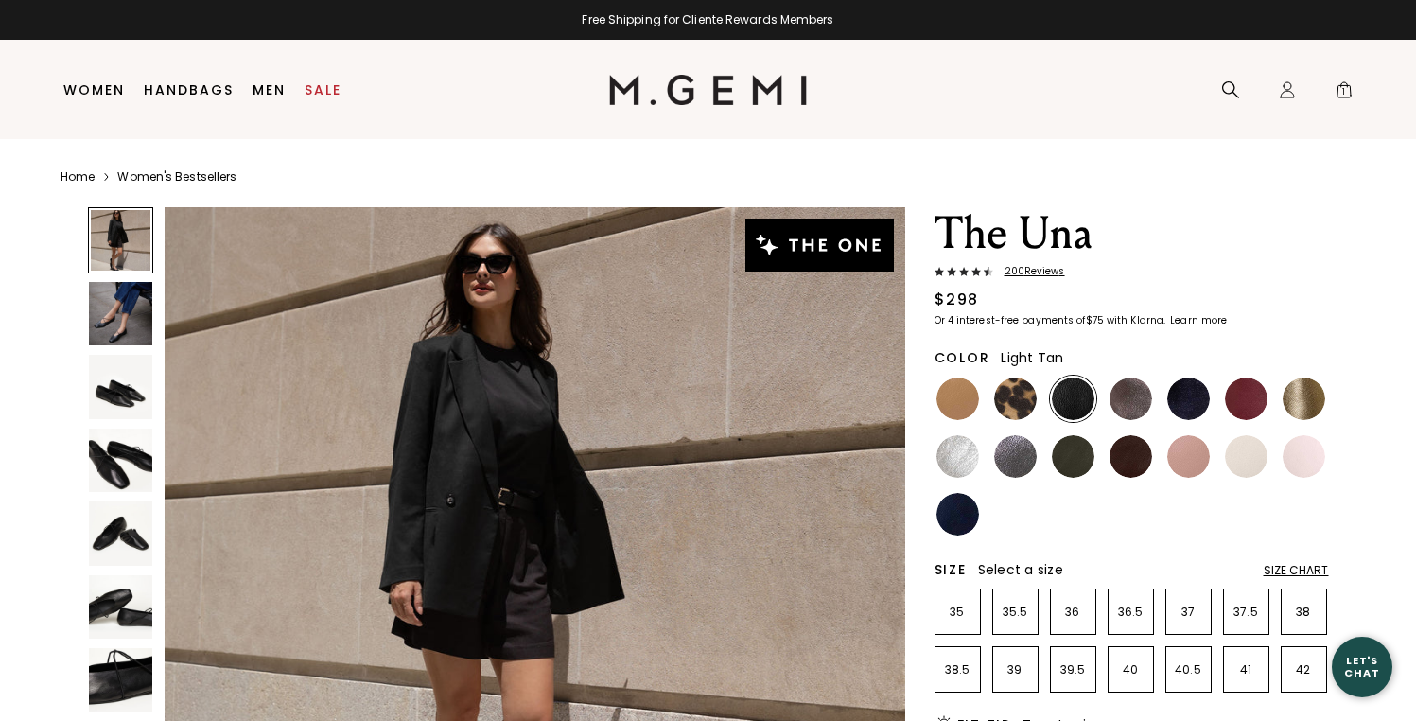
click at [967, 409] on img at bounding box center [958, 398] width 43 height 43
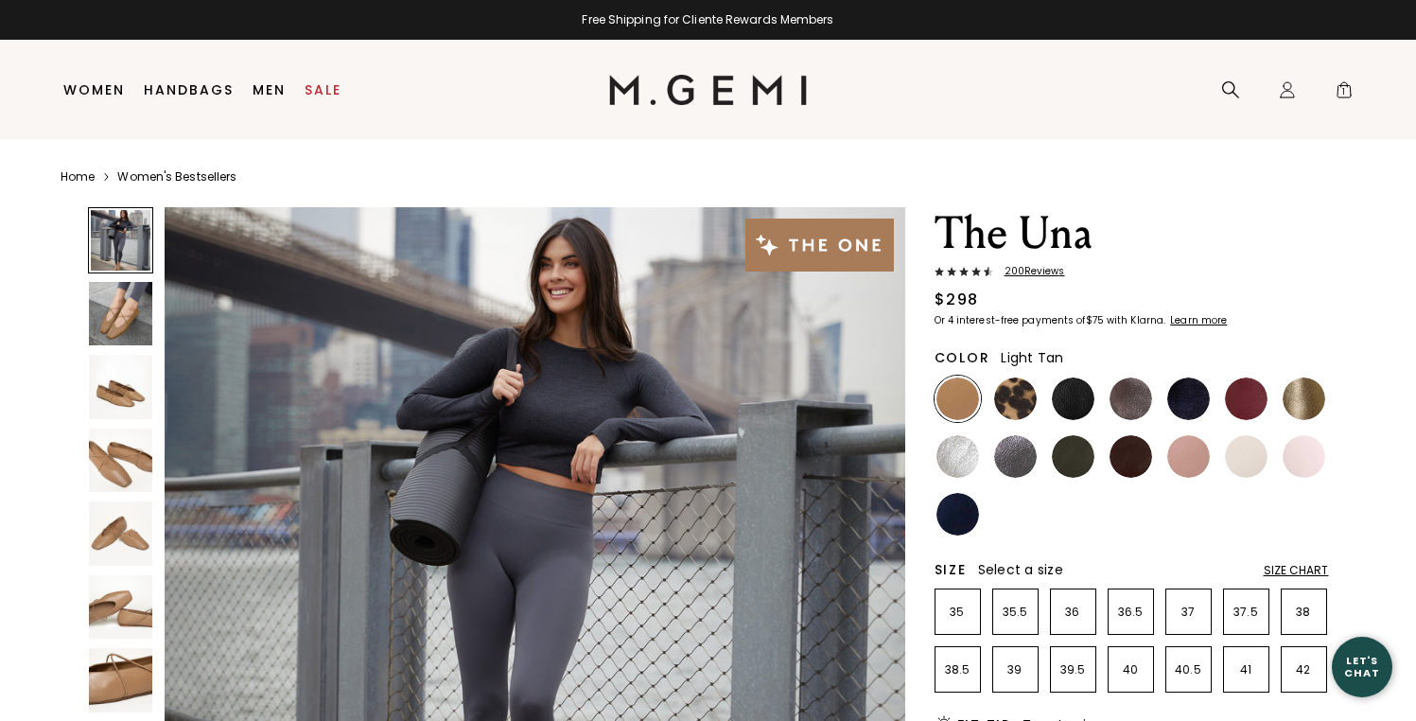
click at [119, 480] on img at bounding box center [121, 461] width 64 height 64
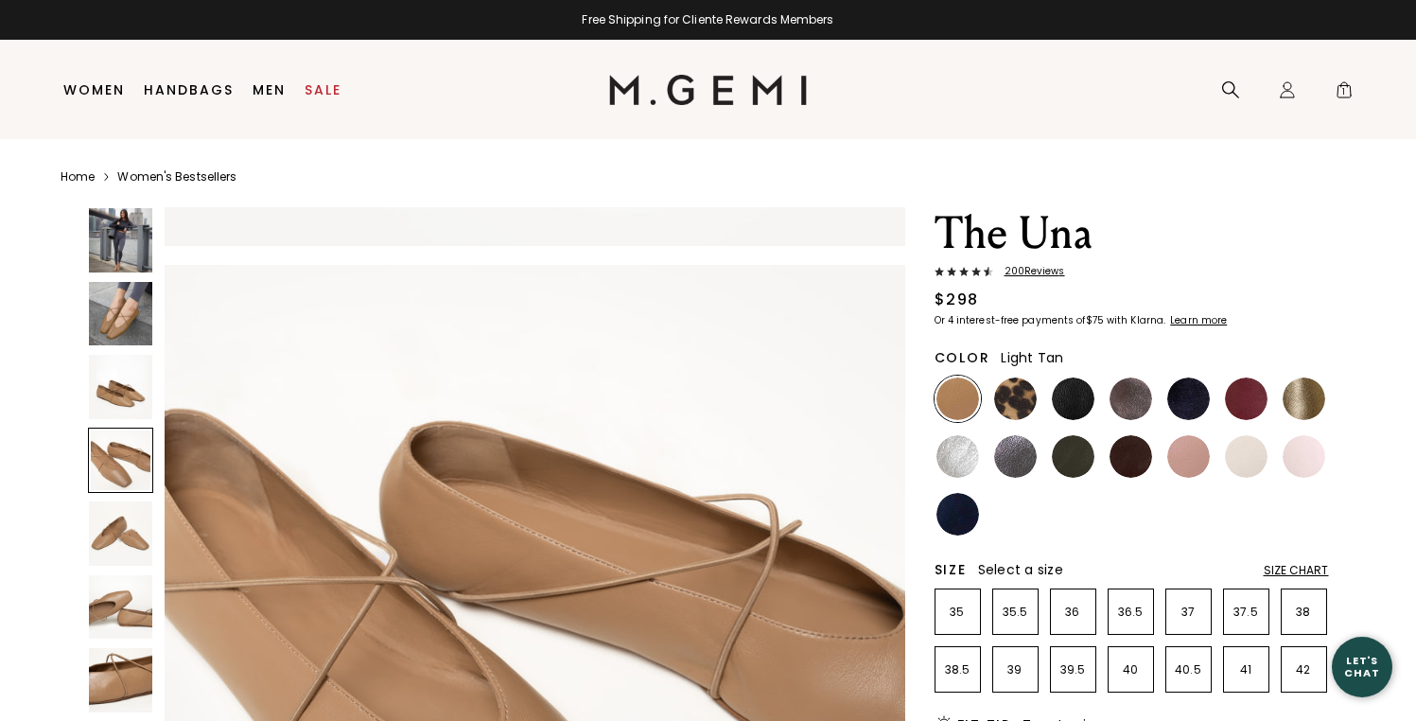
scroll to position [2234, 0]
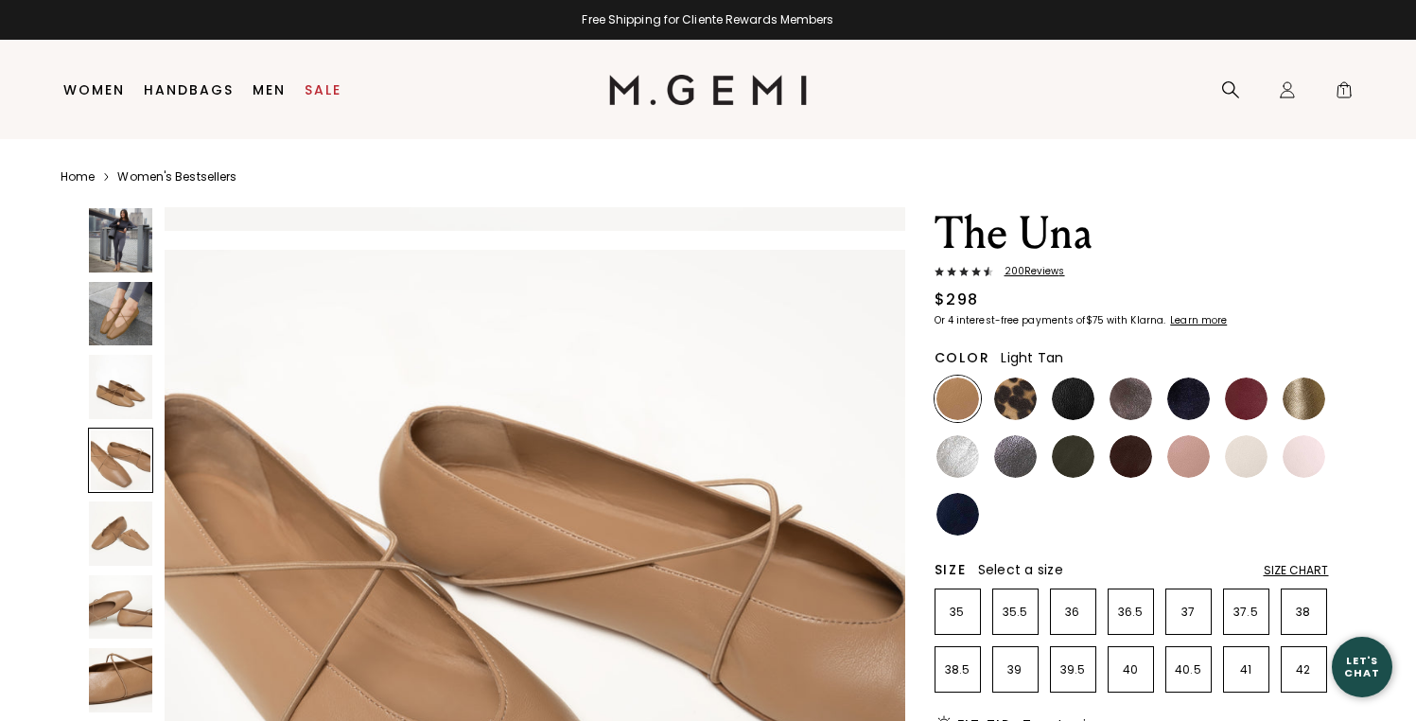
click at [143, 662] on img at bounding box center [121, 680] width 64 height 64
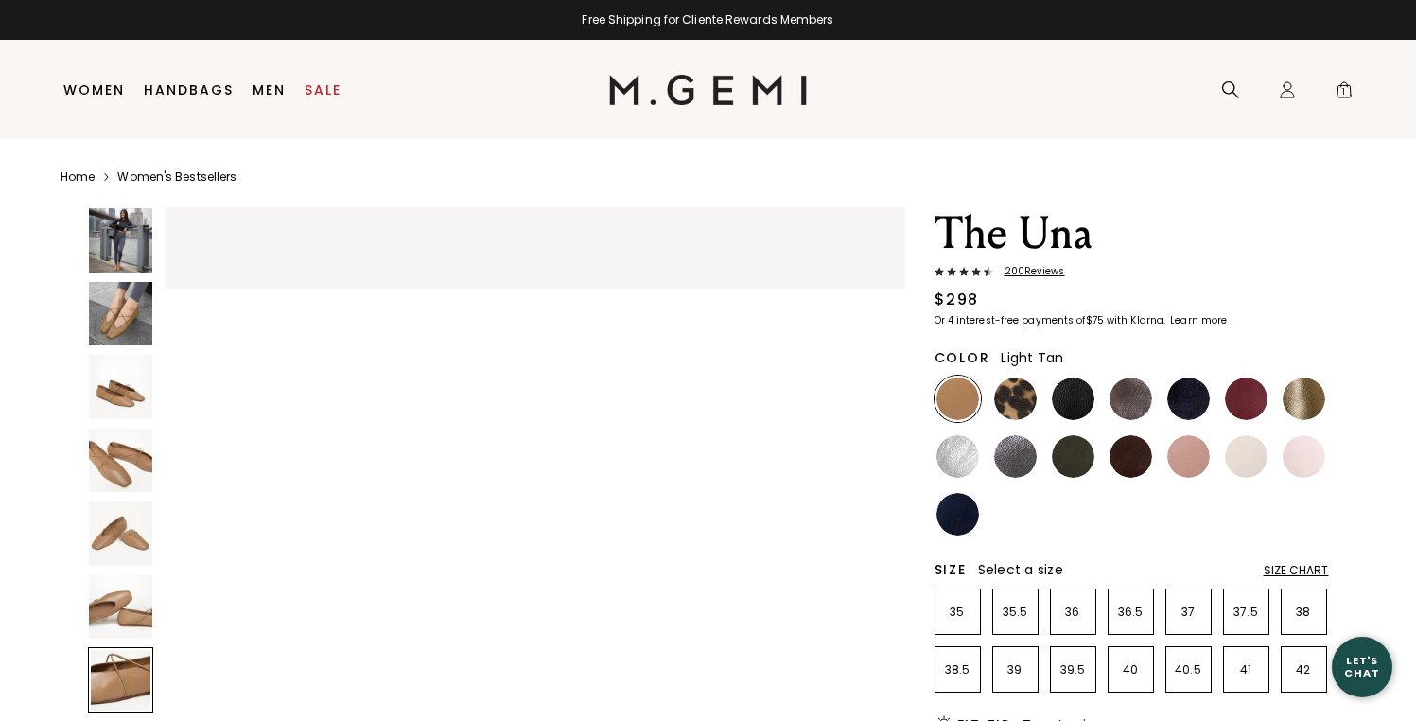
scroll to position [4470, 0]
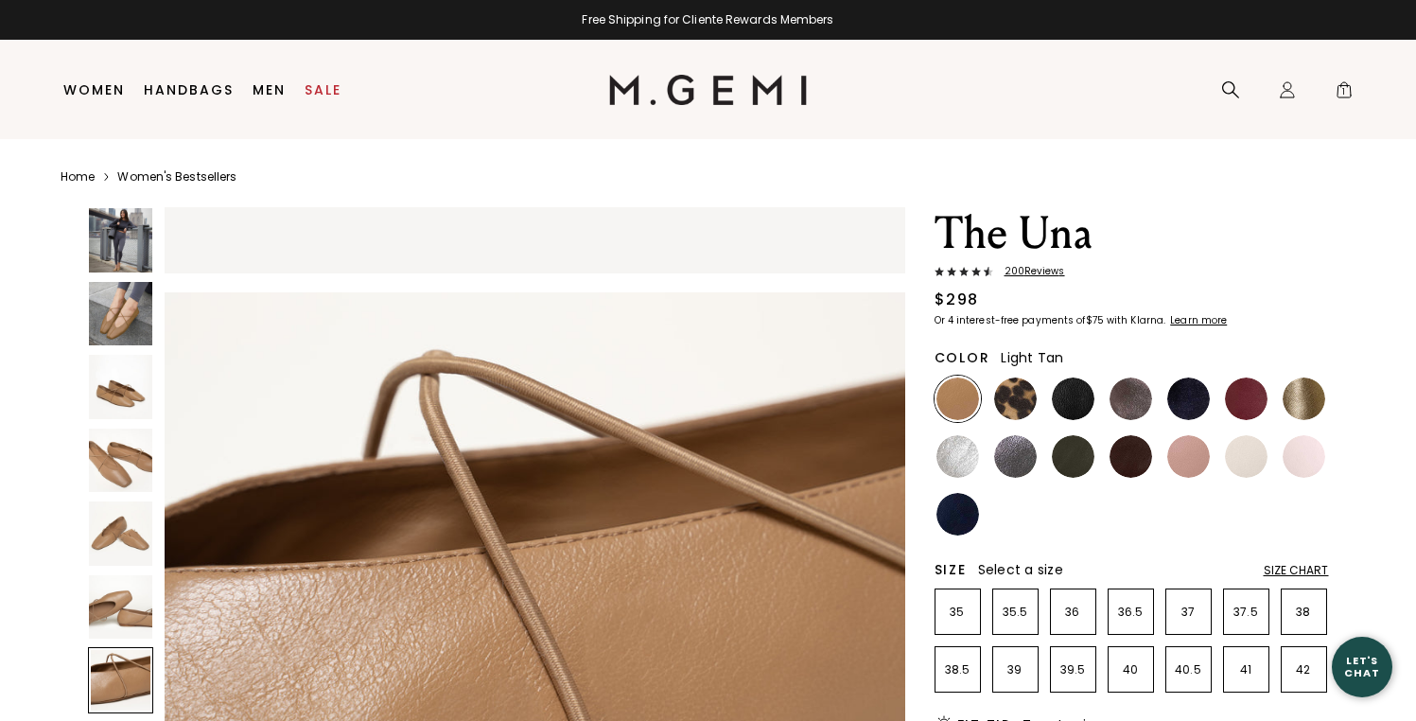
click at [132, 322] on img at bounding box center [121, 314] width 64 height 64
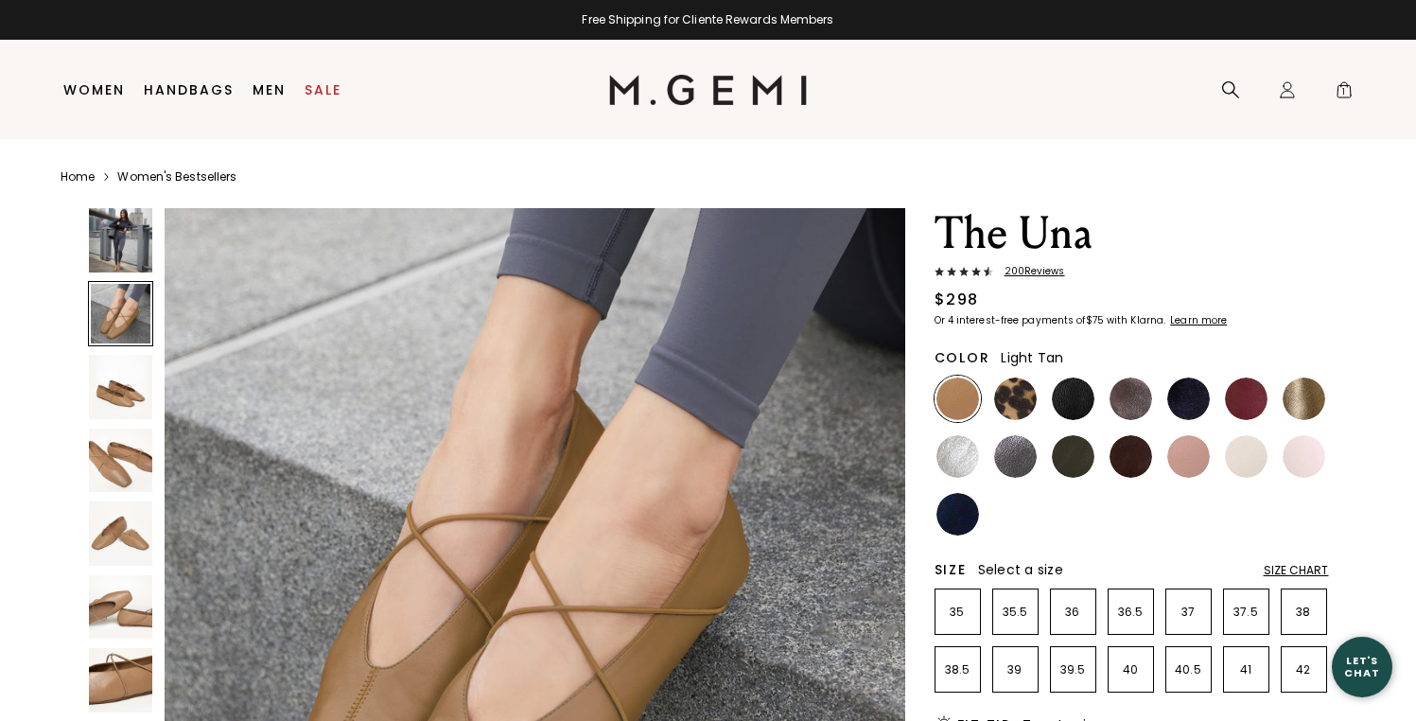
scroll to position [744, 0]
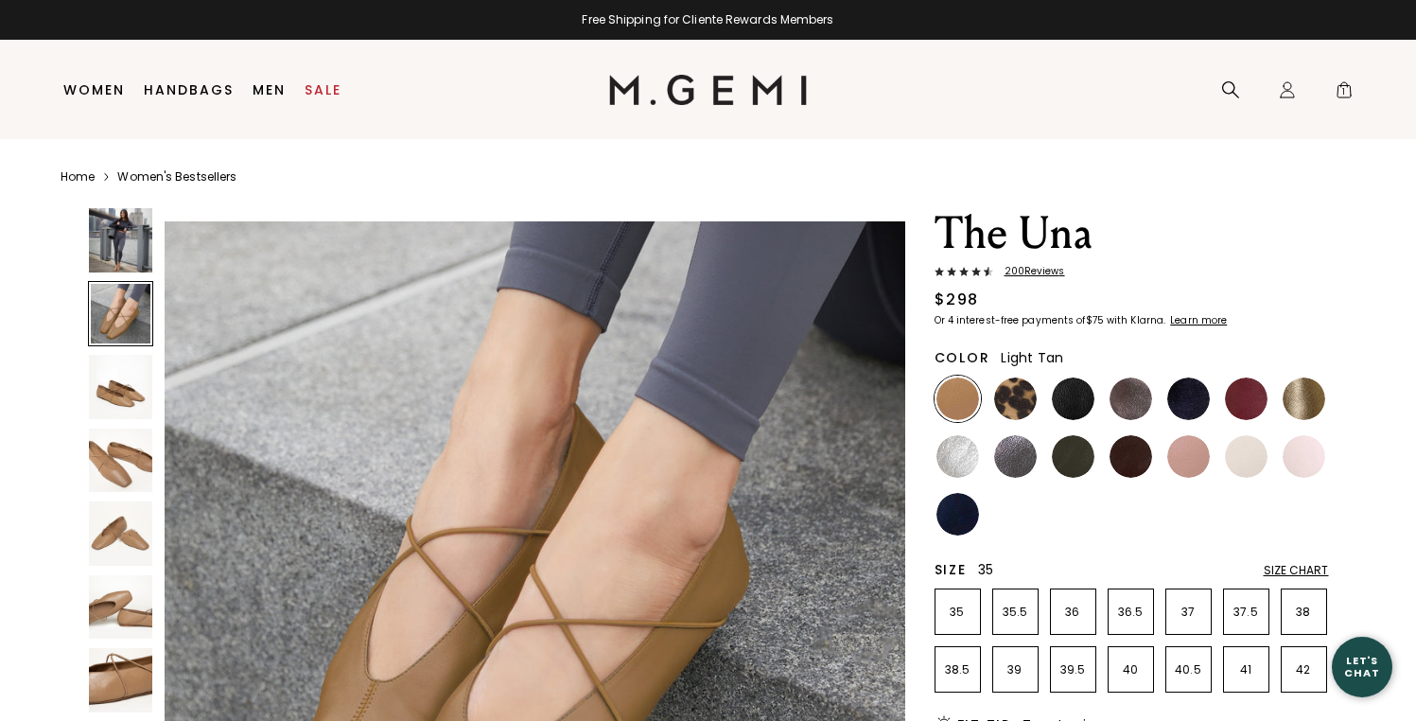
click at [952, 621] on li "35" at bounding box center [958, 611] width 46 height 46
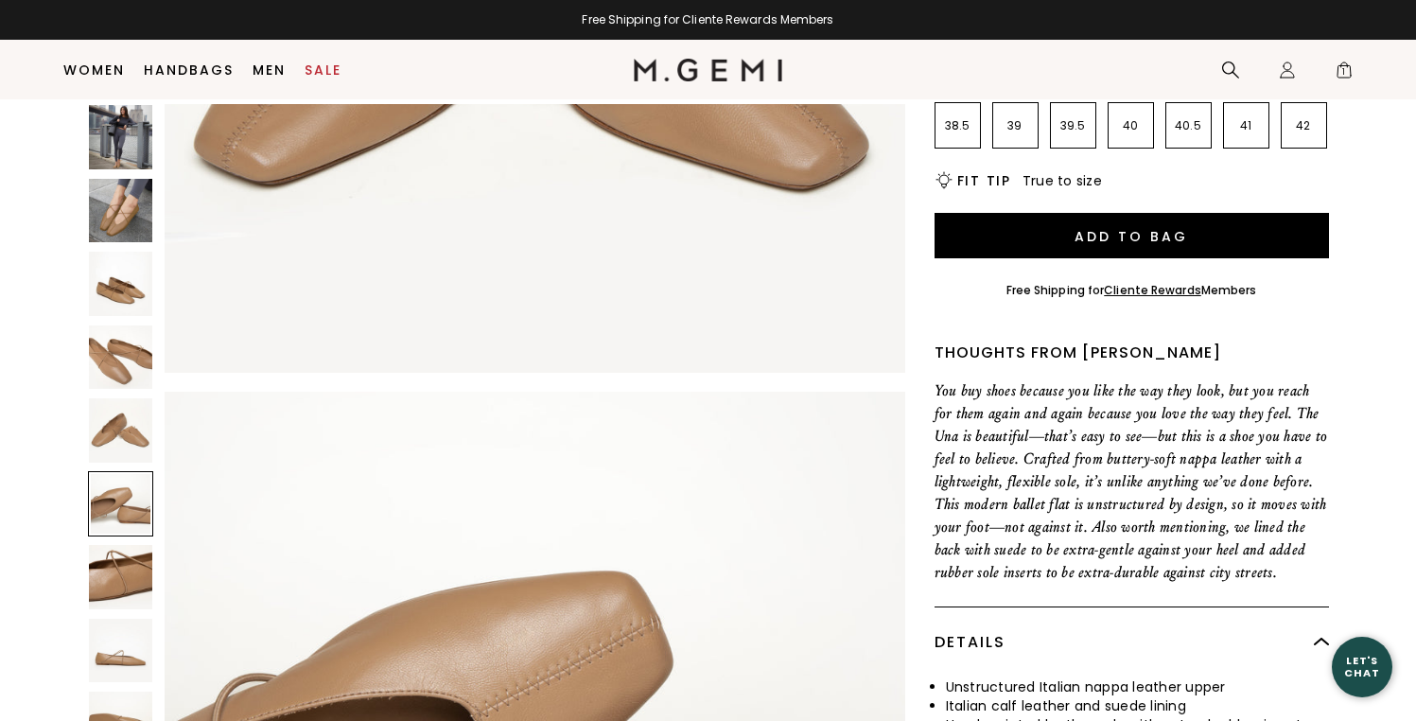
scroll to position [497, 0]
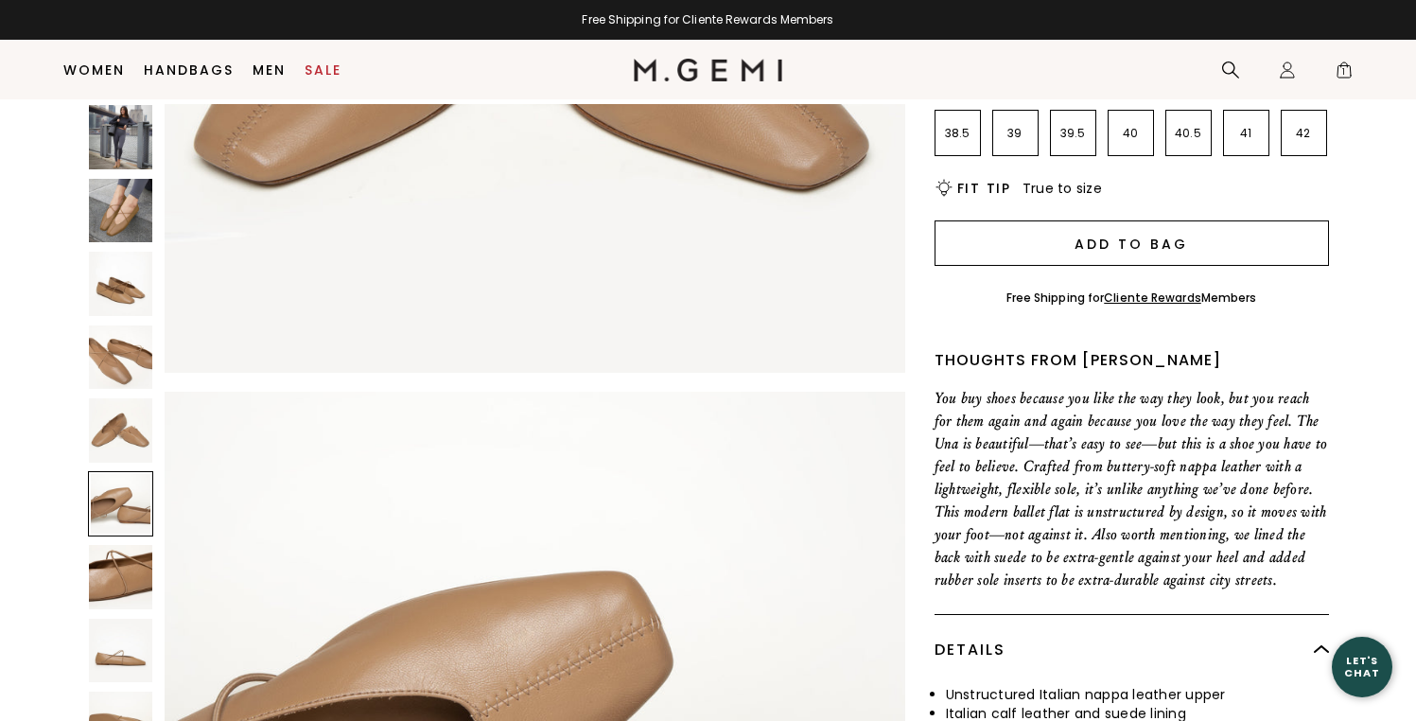
click at [1170, 250] on button "Add to Bag" at bounding box center [1132, 242] width 394 height 45
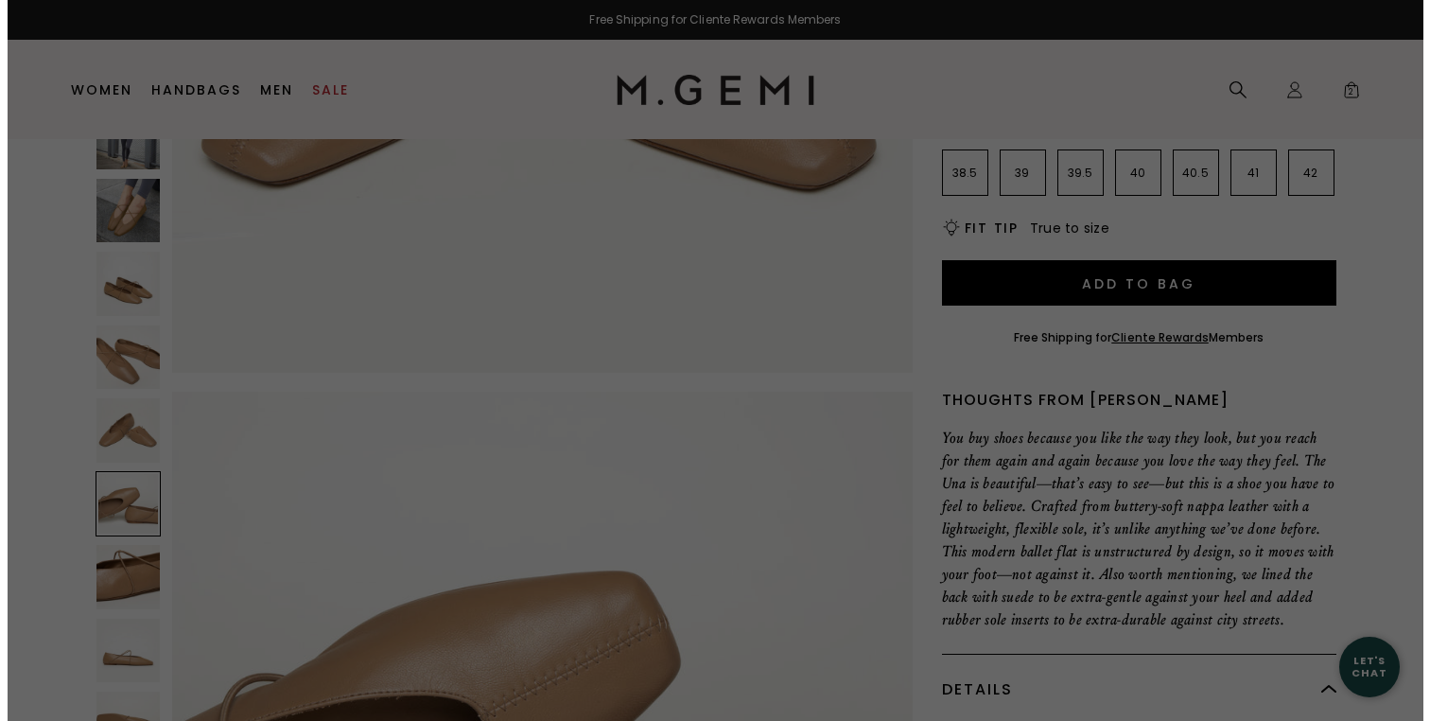
scroll to position [0, 0]
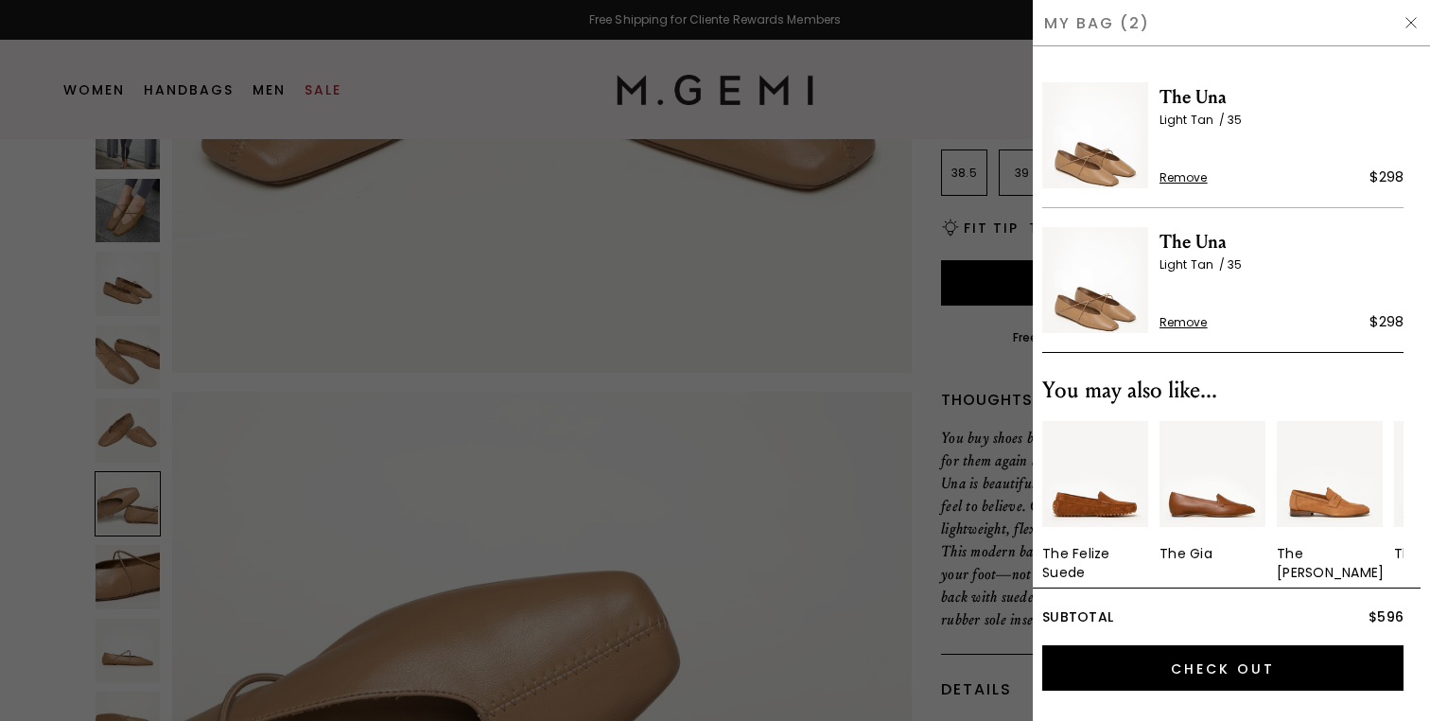
click at [1203, 321] on span "Remove" at bounding box center [1184, 322] width 48 height 15
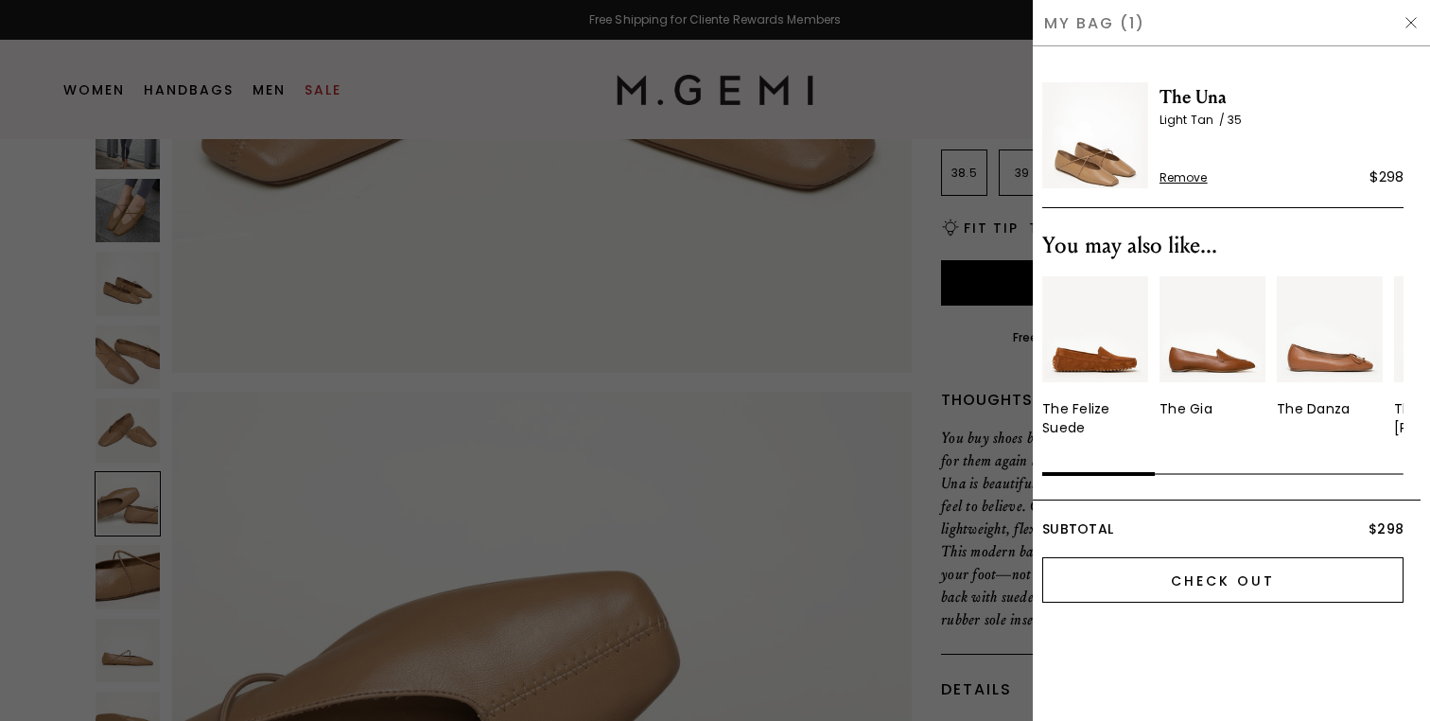
click at [1210, 586] on input "Check Out" at bounding box center [1222, 579] width 361 height 45
